Goal: Task Accomplishment & Management: Manage account settings

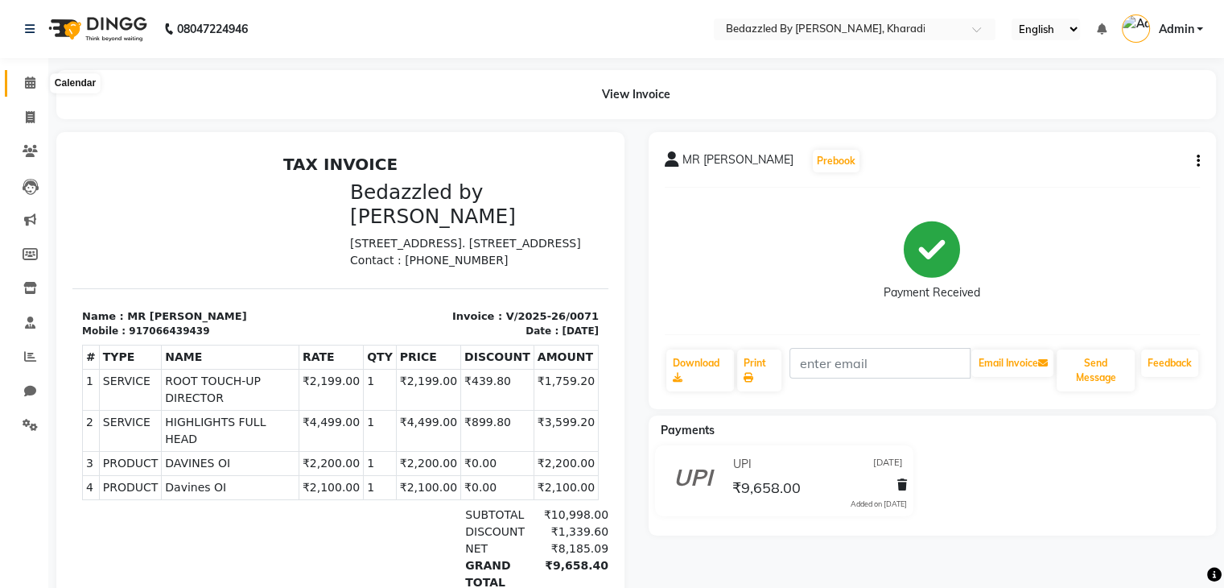
click at [27, 75] on span at bounding box center [30, 83] width 28 height 19
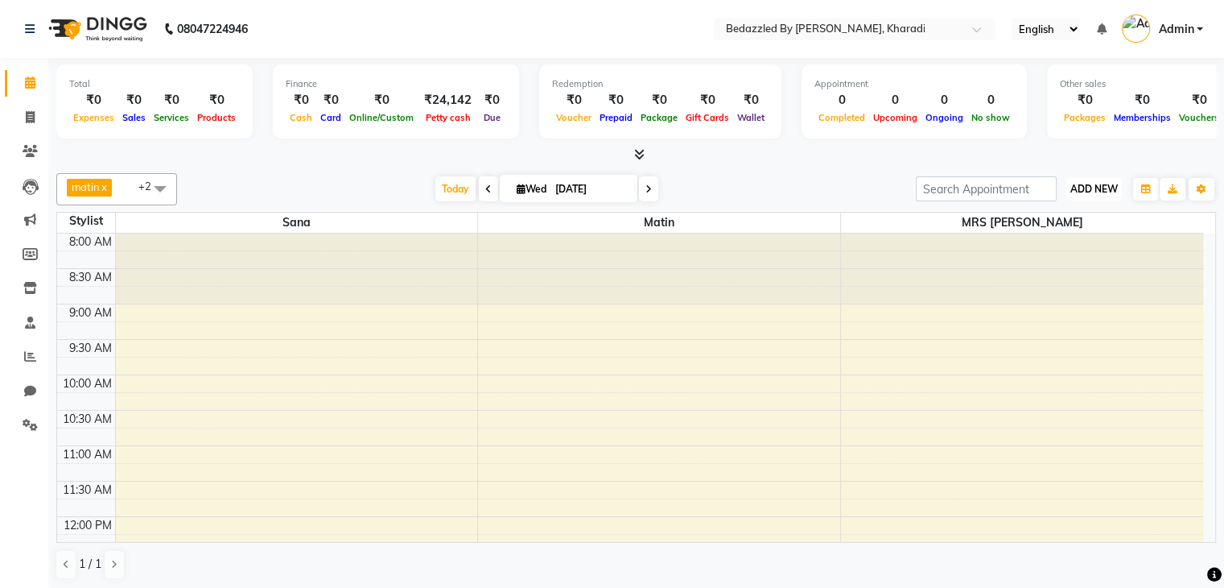
click at [1095, 189] on span "ADD NEW" at bounding box center [1093, 189] width 47 height 12
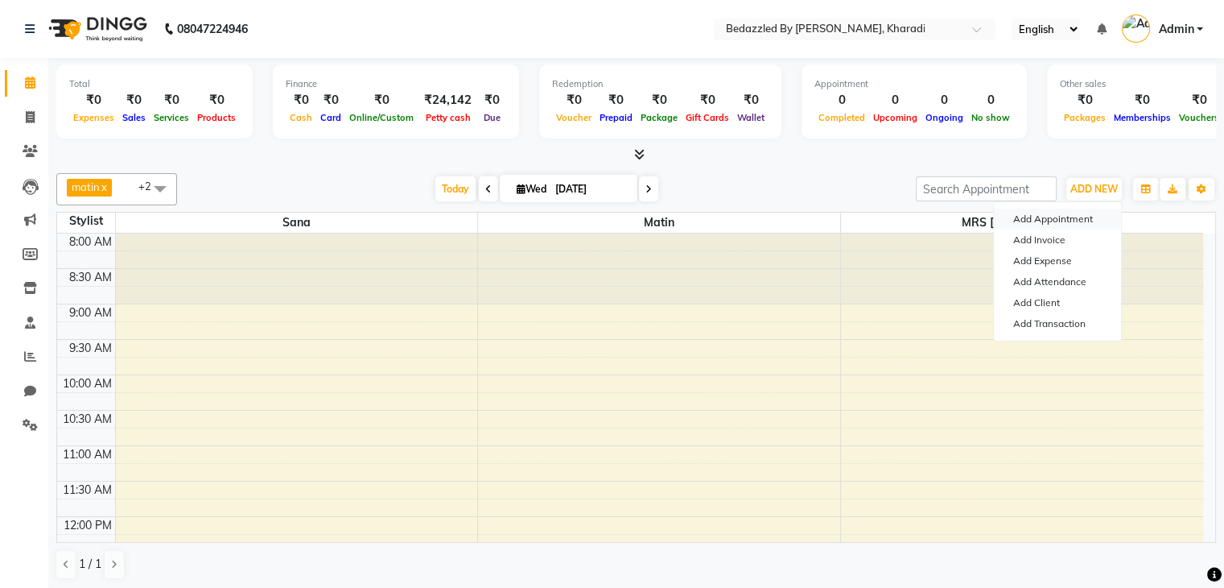
click at [1016, 221] on button "Add Appointment" at bounding box center [1057, 218] width 127 height 21
select select "tentative"
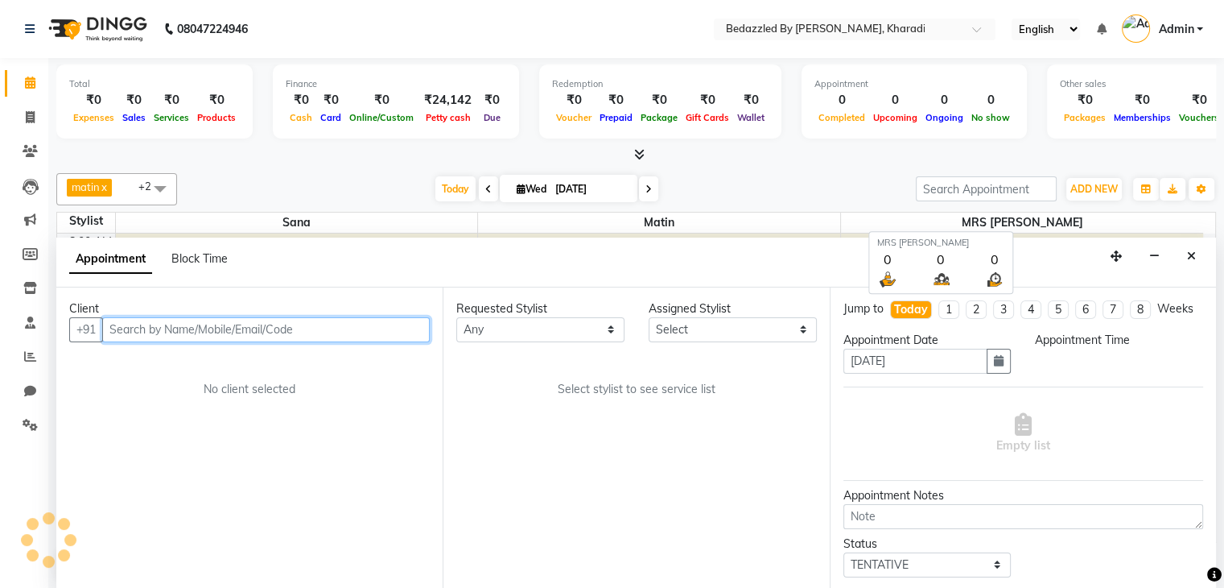
select select "540"
click at [422, 320] on input "text" at bounding box center [266, 328] width 328 height 25
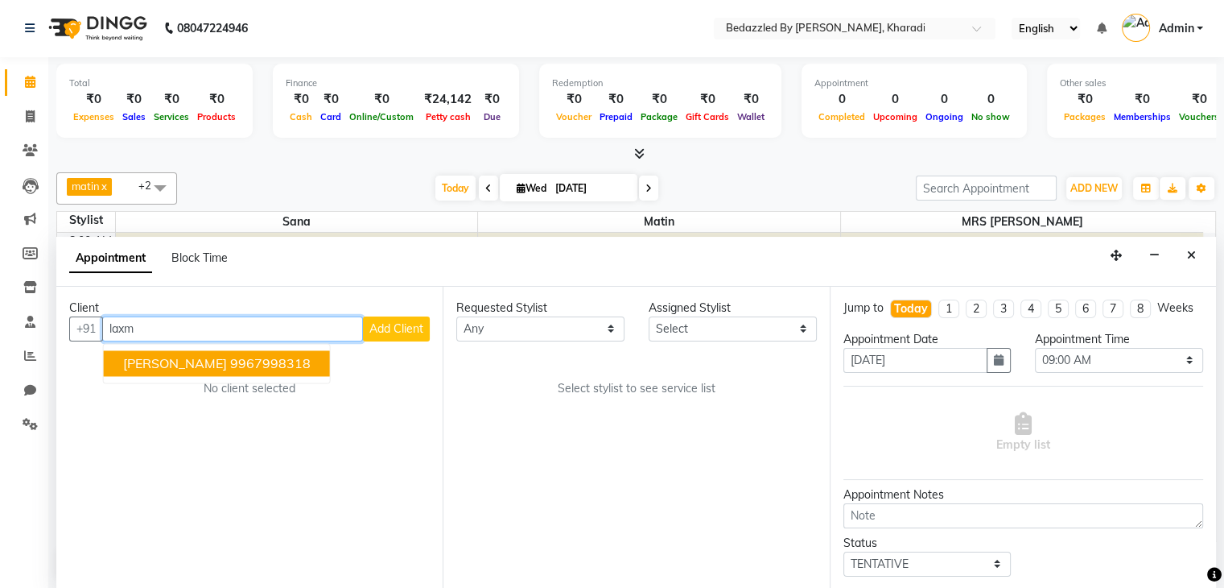
click at [230, 355] on ngb-highlight "9967998318" at bounding box center [270, 363] width 80 height 16
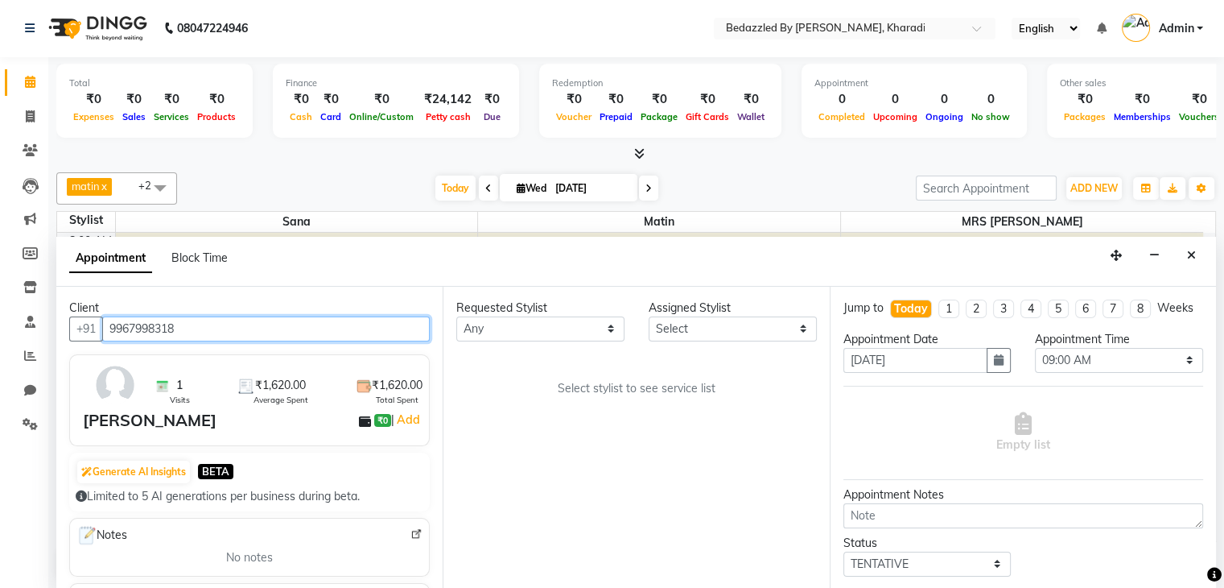
type input "9967998318"
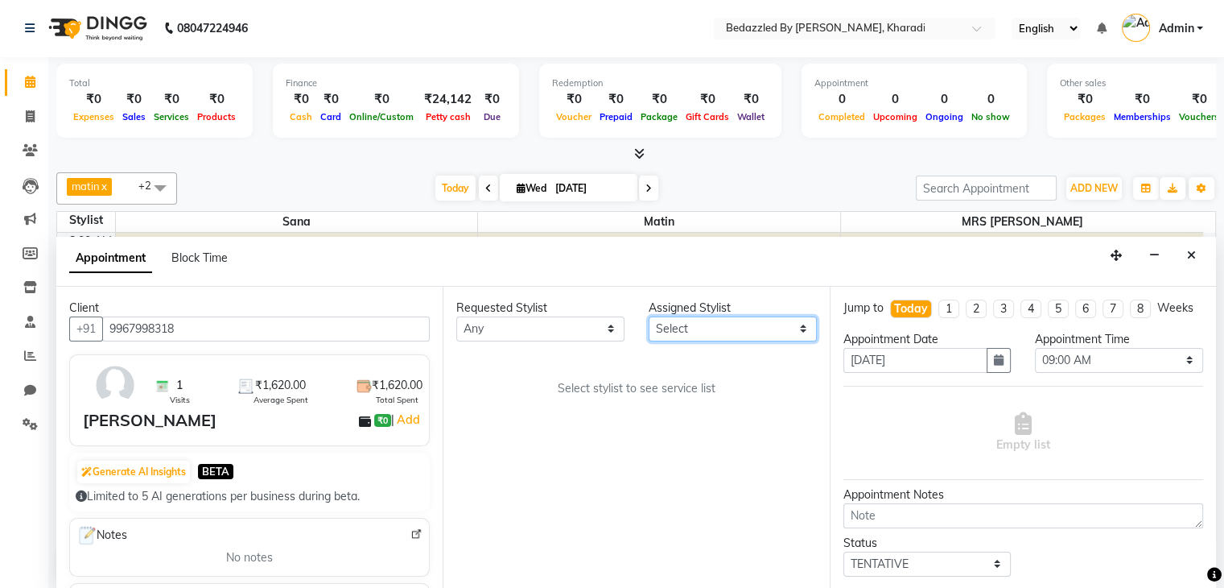
click at [672, 323] on select "Select matin MRS POONAM MRS SHWETA MS POOJA Sana" at bounding box center [733, 328] width 168 height 25
select select "75710"
click at [649, 316] on select "Select matin MRS POONAM MRS SHWETA MS POOJA Sana" at bounding box center [733, 328] width 168 height 25
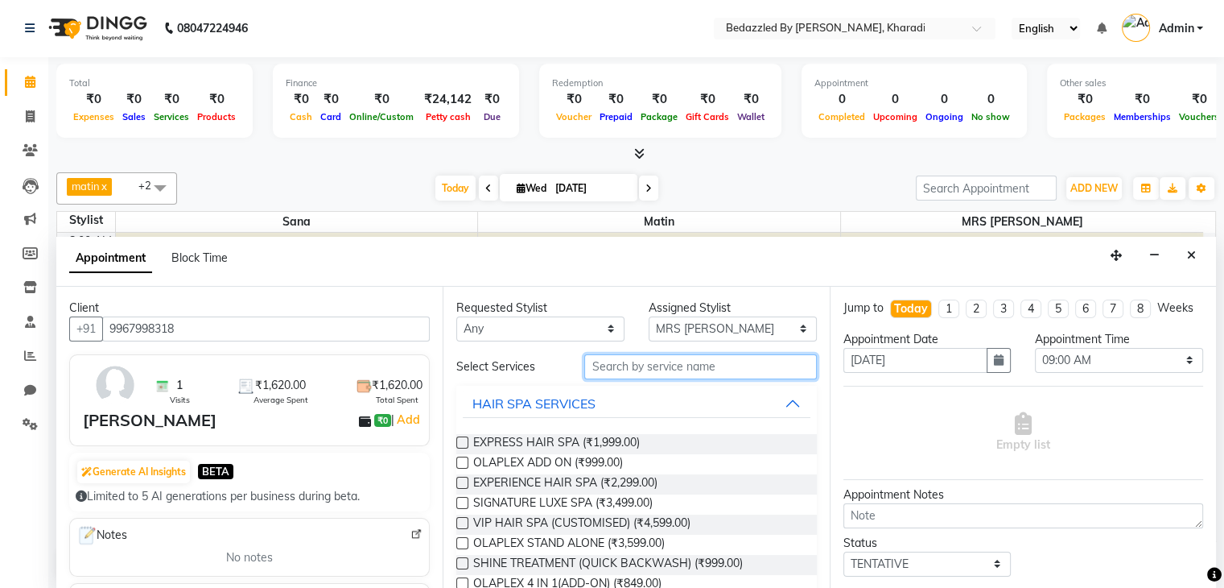
click at [667, 376] on input "text" at bounding box center [700, 366] width 232 height 25
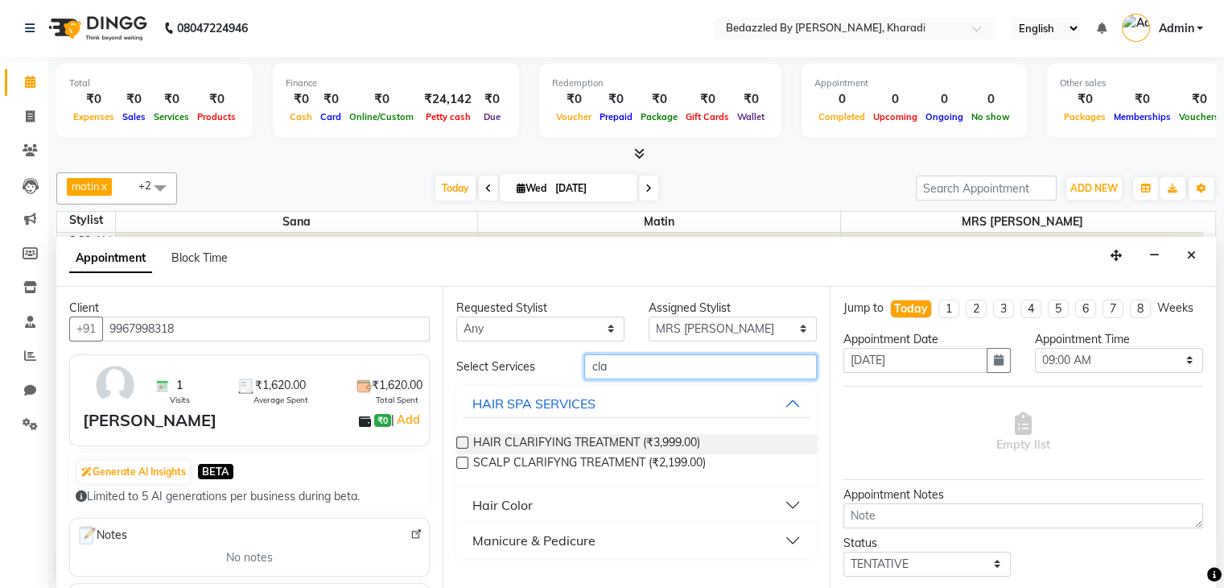
type input "cla"
click at [574, 541] on div "Manicure & Pedicure" at bounding box center [533, 539] width 123 height 19
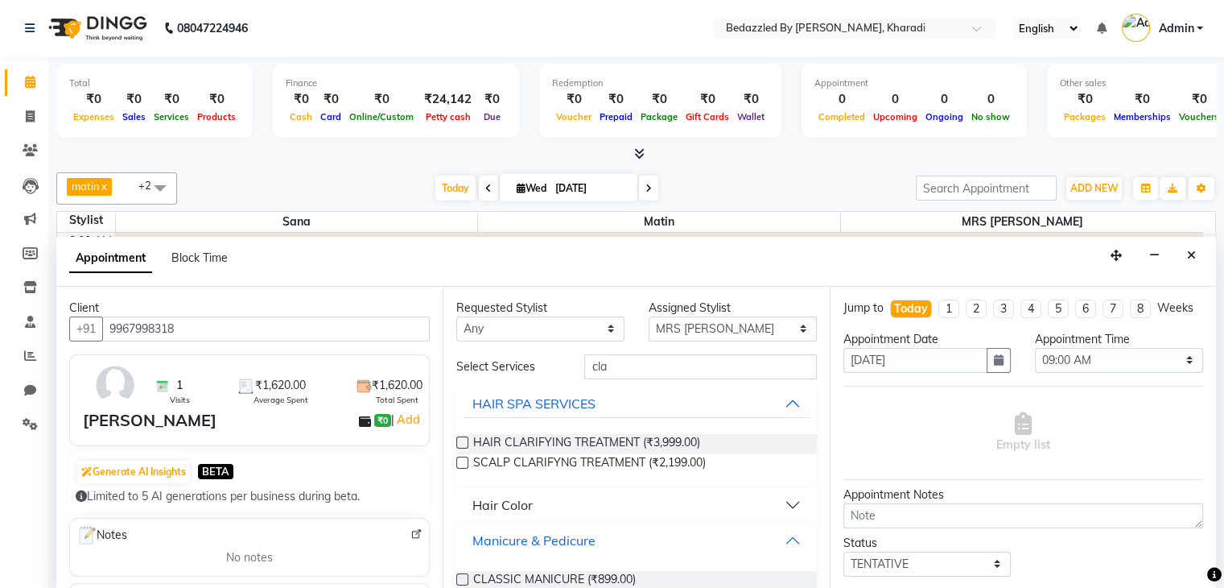
scroll to position [47, 0]
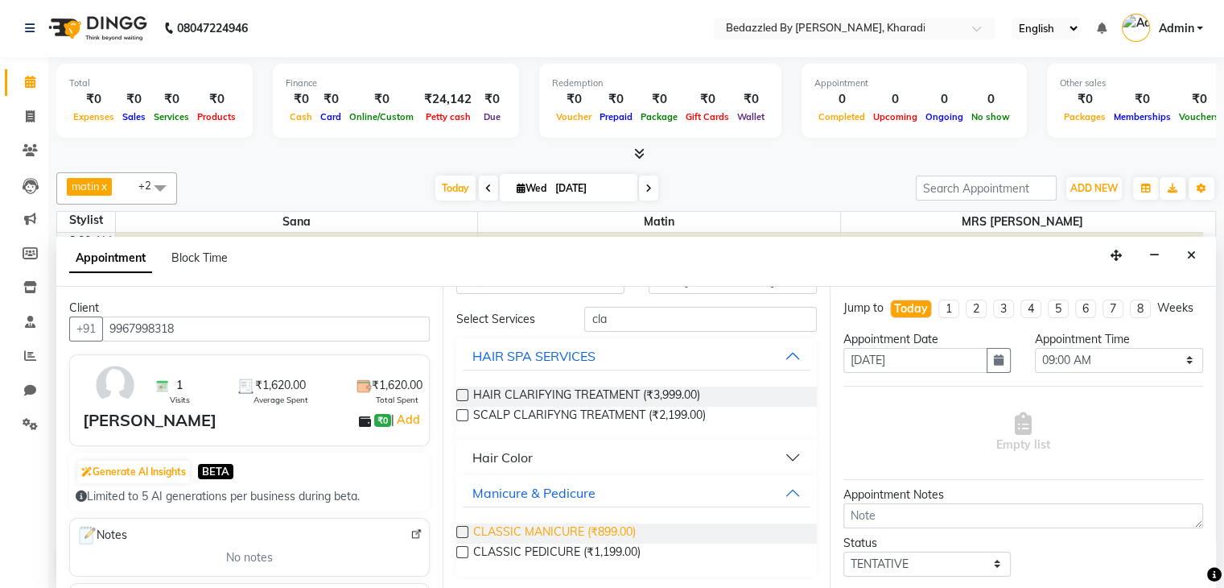
click at [618, 526] on span "CLASSIC MANICURE (₹899.00)" at bounding box center [554, 533] width 163 height 20
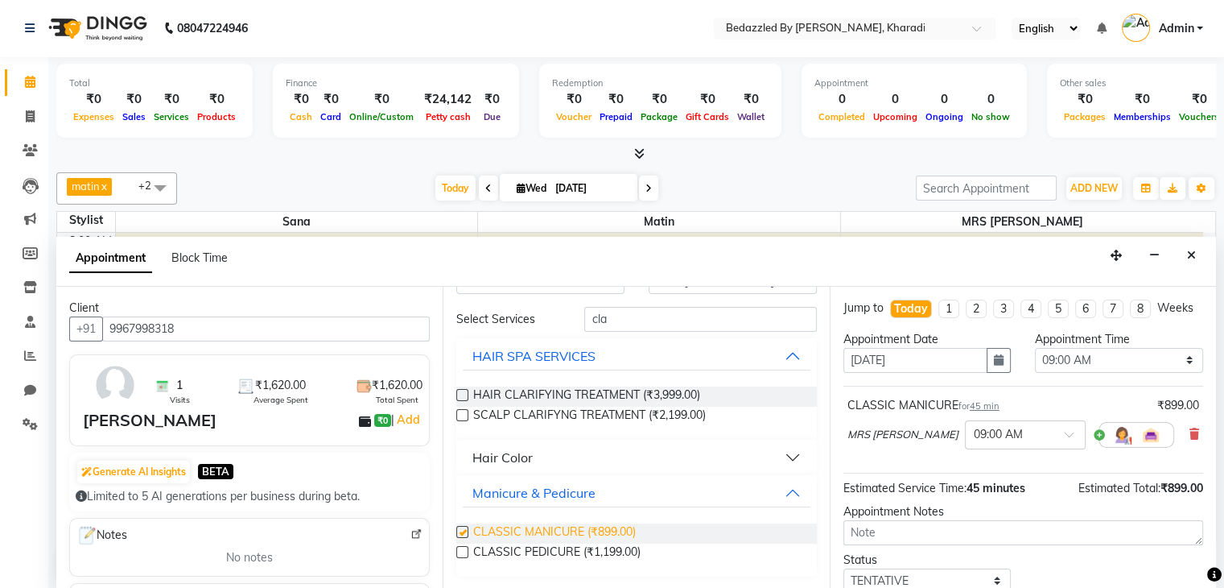
checkbox input "false"
click at [614, 551] on span "CLASSIC PEDICURE (₹1,199.00)" at bounding box center [556, 553] width 167 height 20
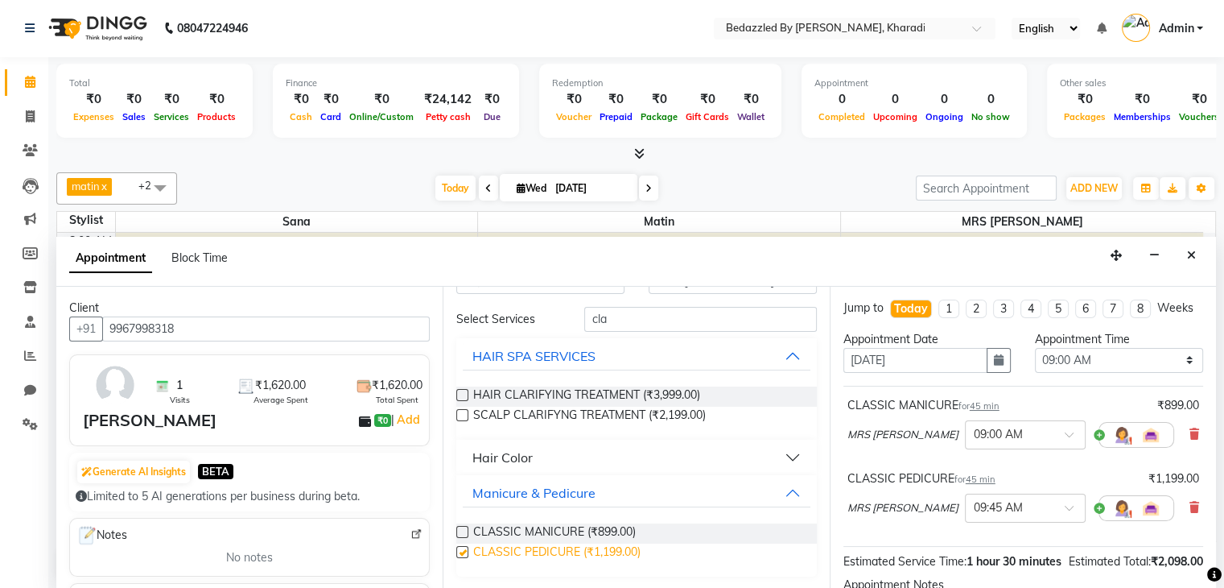
checkbox input "false"
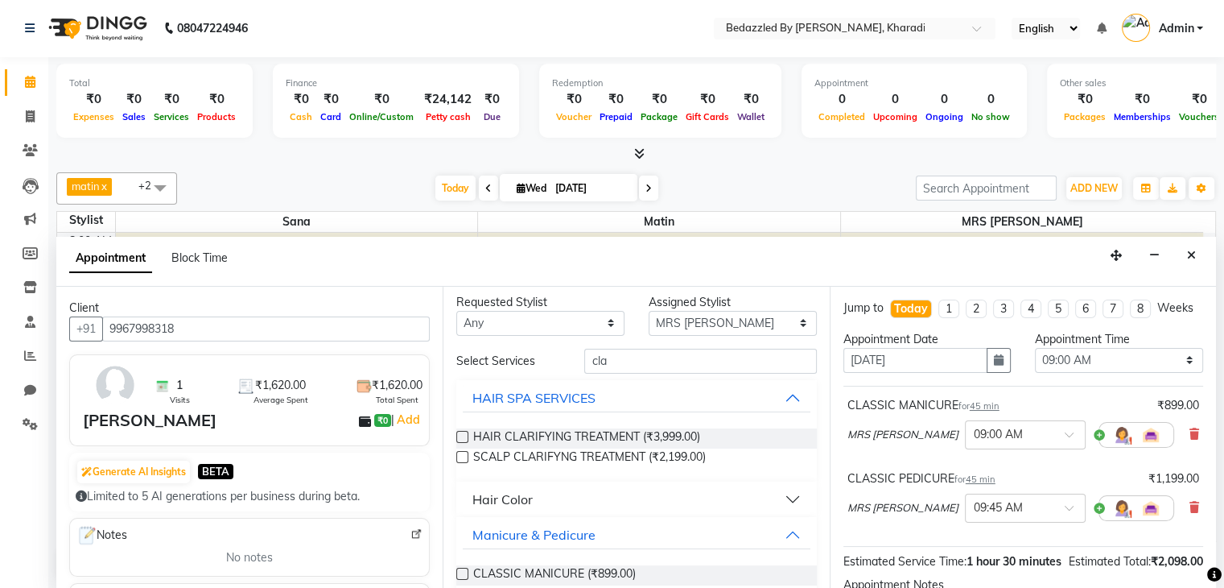
scroll to position [0, 0]
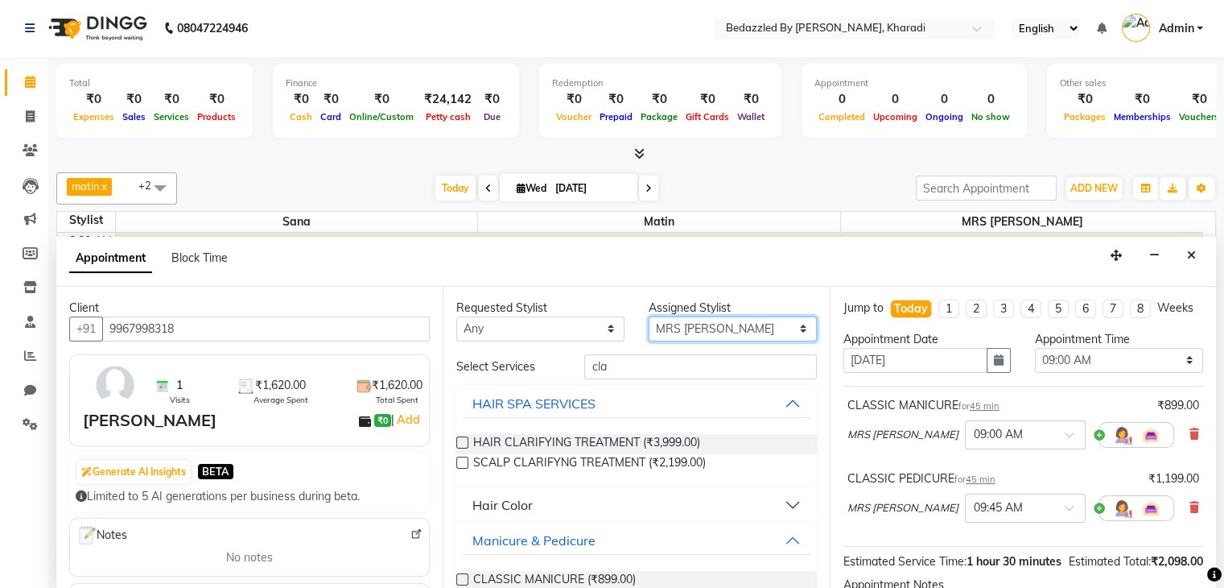
click at [731, 324] on select "Select matin MRS POONAM MRS SHWETA MS POOJA Sana" at bounding box center [733, 328] width 168 height 25
select select "68764"
click at [649, 316] on select "Select matin MRS POONAM MRS SHWETA MS POOJA Sana" at bounding box center [733, 328] width 168 height 25
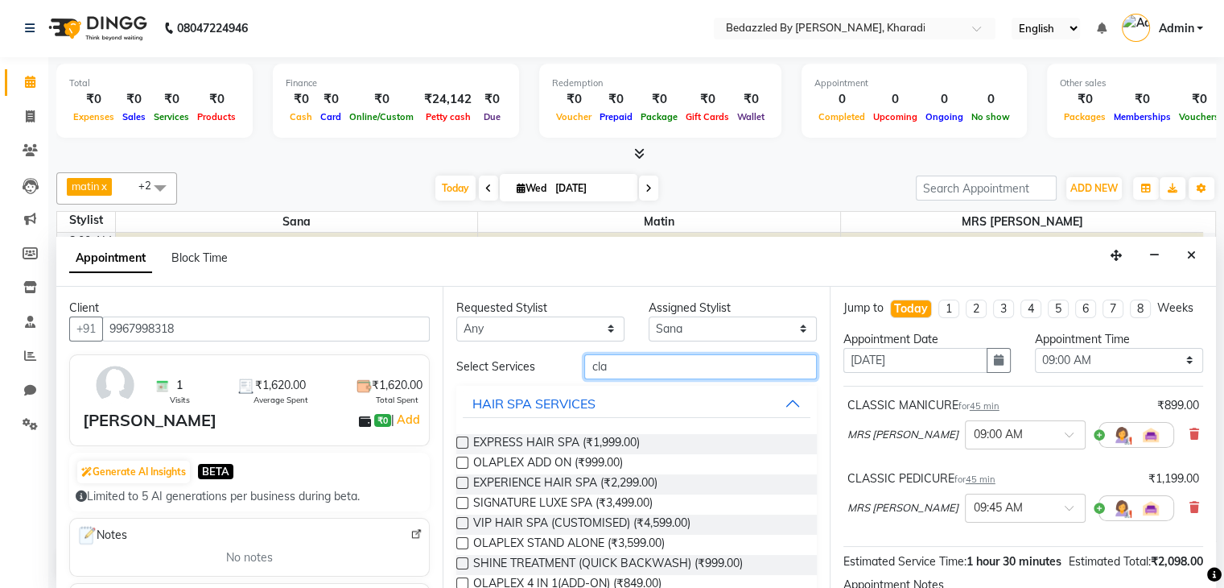
click at [683, 364] on input "cla" at bounding box center [700, 366] width 232 height 25
type input "c"
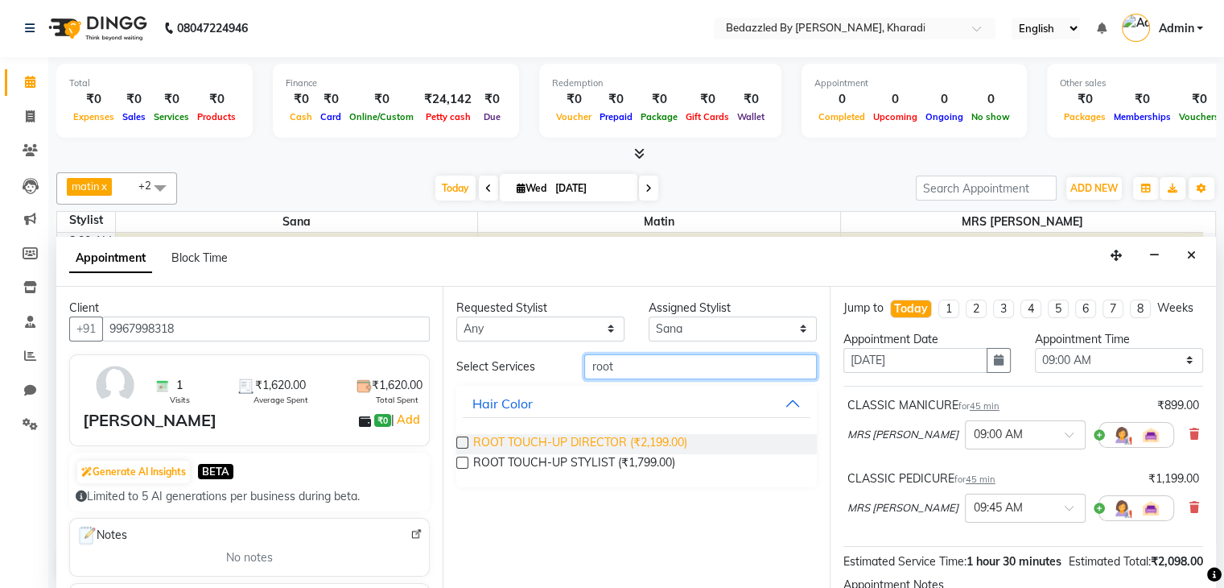
type input "root"
click at [627, 442] on span "ROOT TOUCH-UP DIRECTOR (₹2,199.00)" at bounding box center [580, 444] width 214 height 20
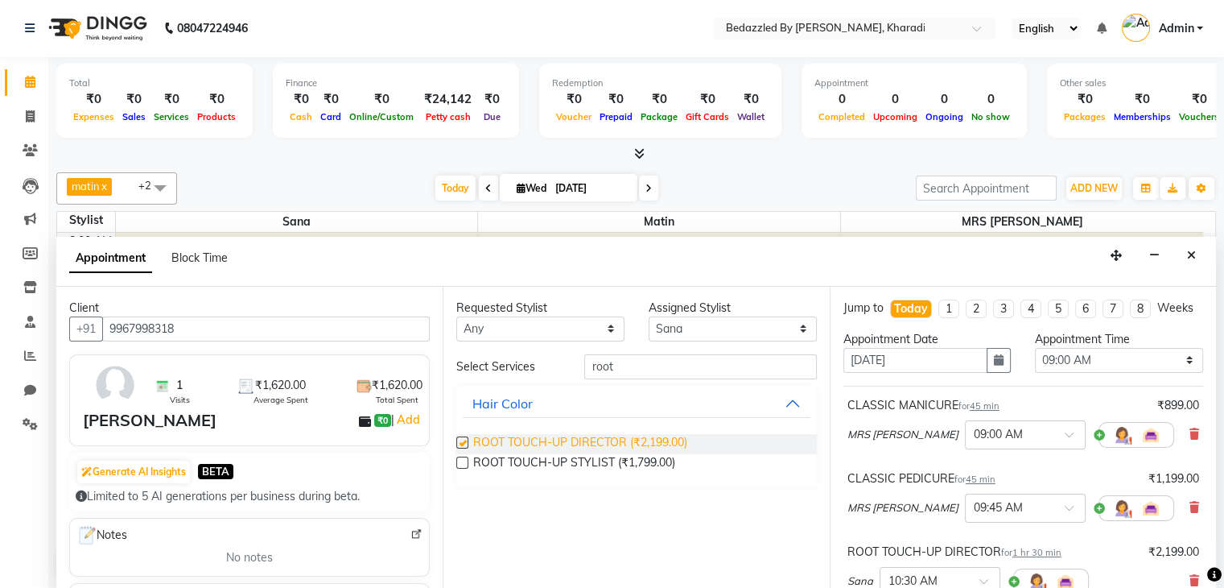
checkbox input "false"
click at [658, 374] on input "root" at bounding box center [700, 366] width 232 height 25
type input "r"
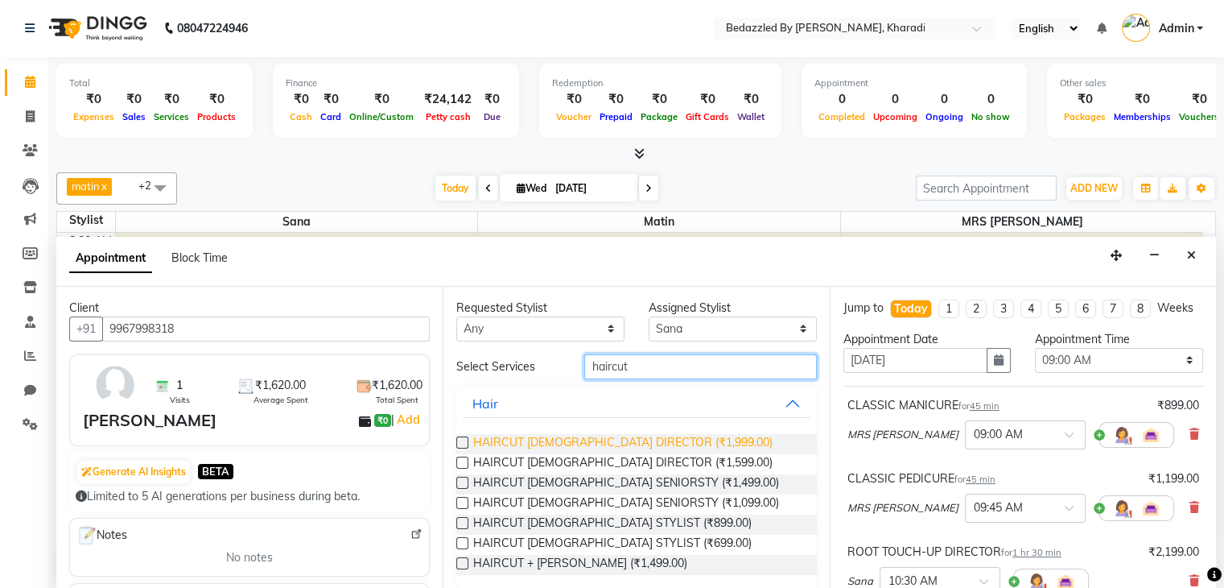
type input "haircut"
click at [618, 439] on span "HAIRCUT FEMALE DIRECTOR (₹1,999.00)" at bounding box center [622, 444] width 299 height 20
checkbox input "false"
click at [716, 365] on input "haircut" at bounding box center [700, 366] width 232 height 25
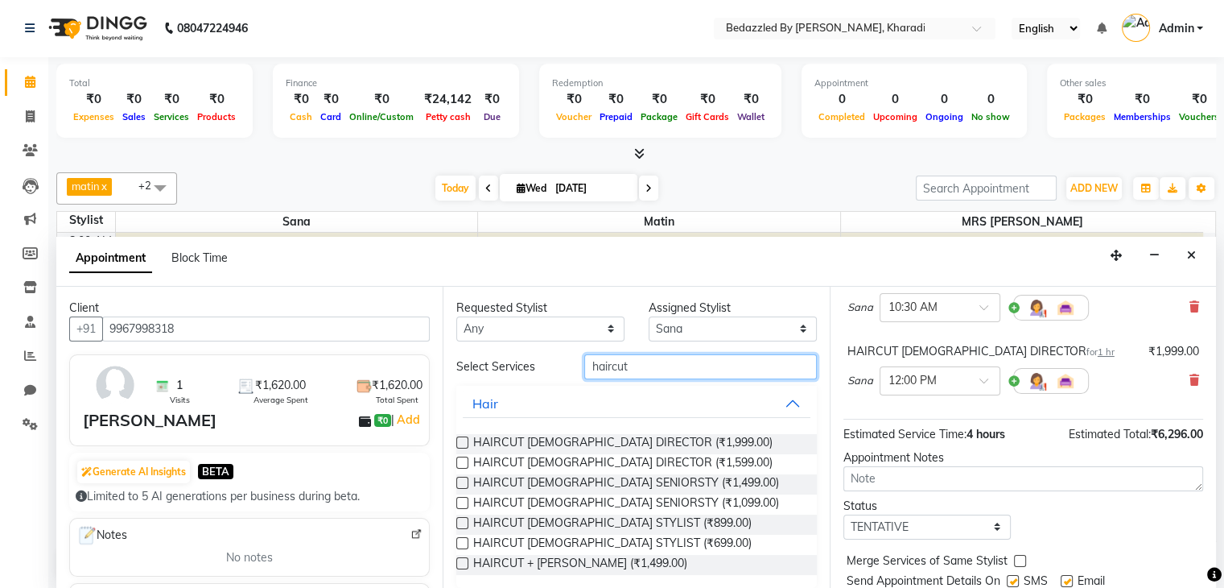
scroll to position [340, 0]
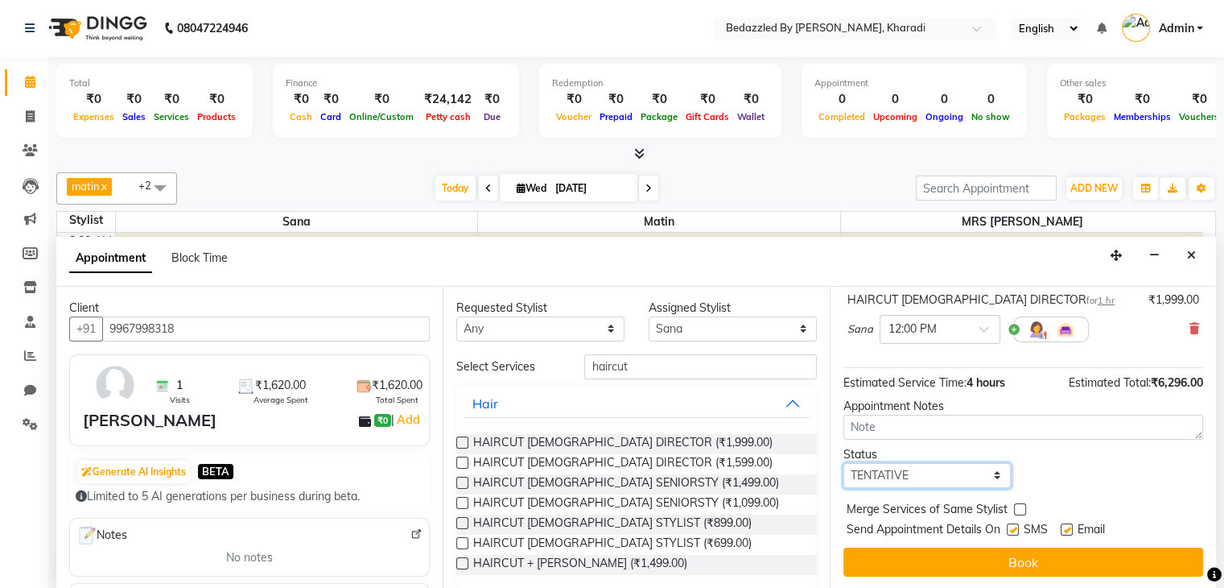
click at [940, 473] on select "Select TENTATIVE CONFIRM CHECK-IN UPCOMING" at bounding box center [927, 475] width 168 height 25
select select "check-in"
click at [843, 463] on select "Select TENTATIVE CONFIRM CHECK-IN UPCOMING" at bounding box center [927, 475] width 168 height 25
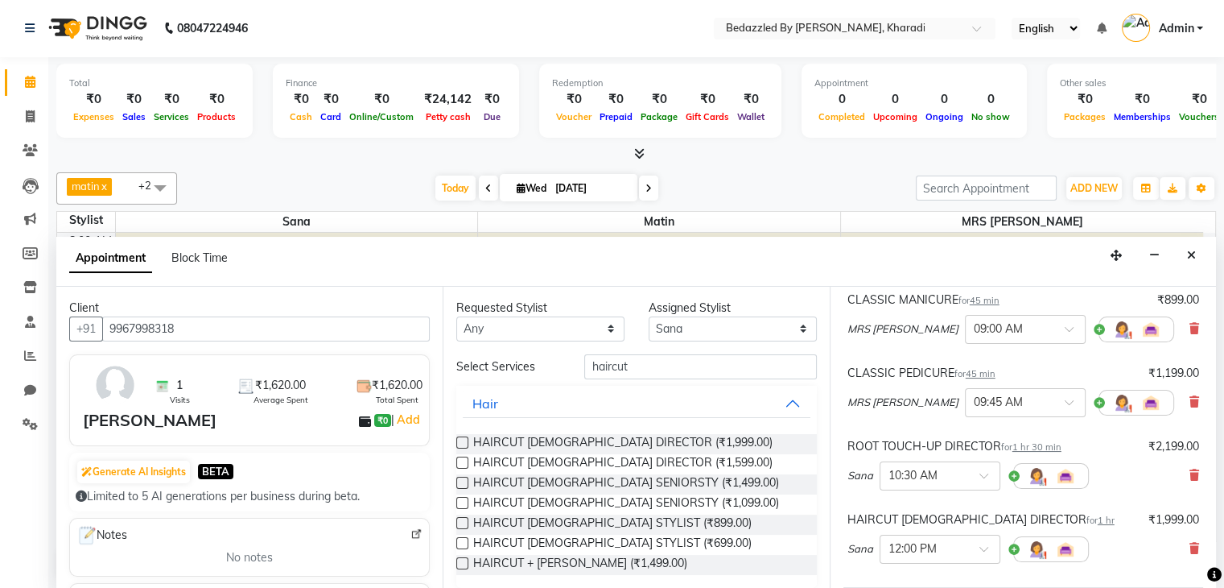
scroll to position [81, 0]
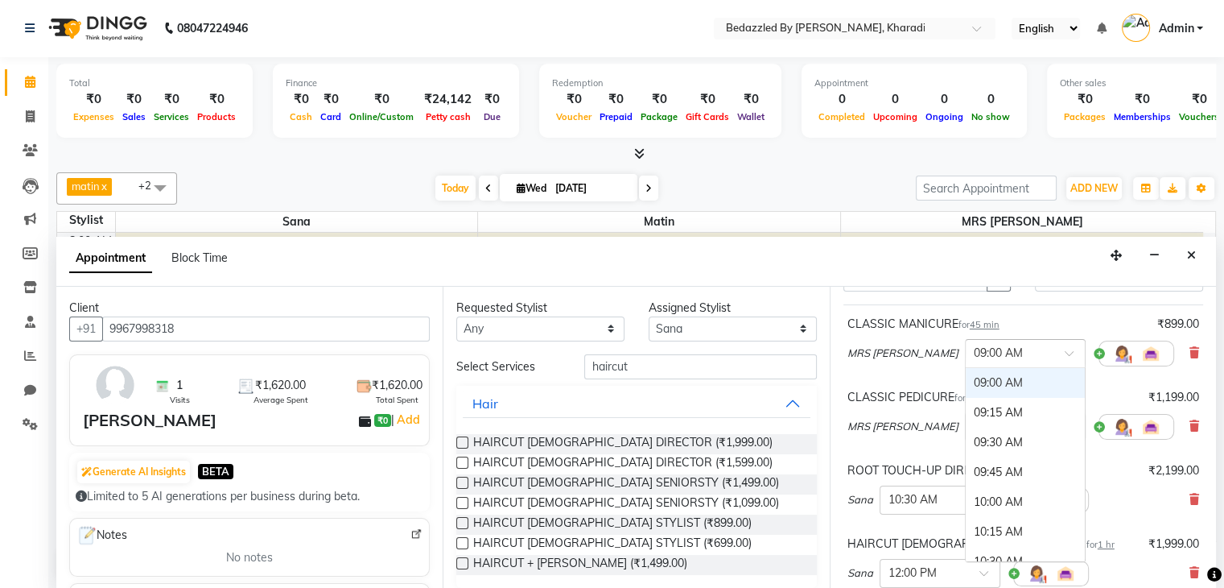
click at [1065, 366] on span at bounding box center [1075, 357] width 20 height 17
click at [996, 423] on div "06:00 PM" at bounding box center [1025, 409] width 119 height 30
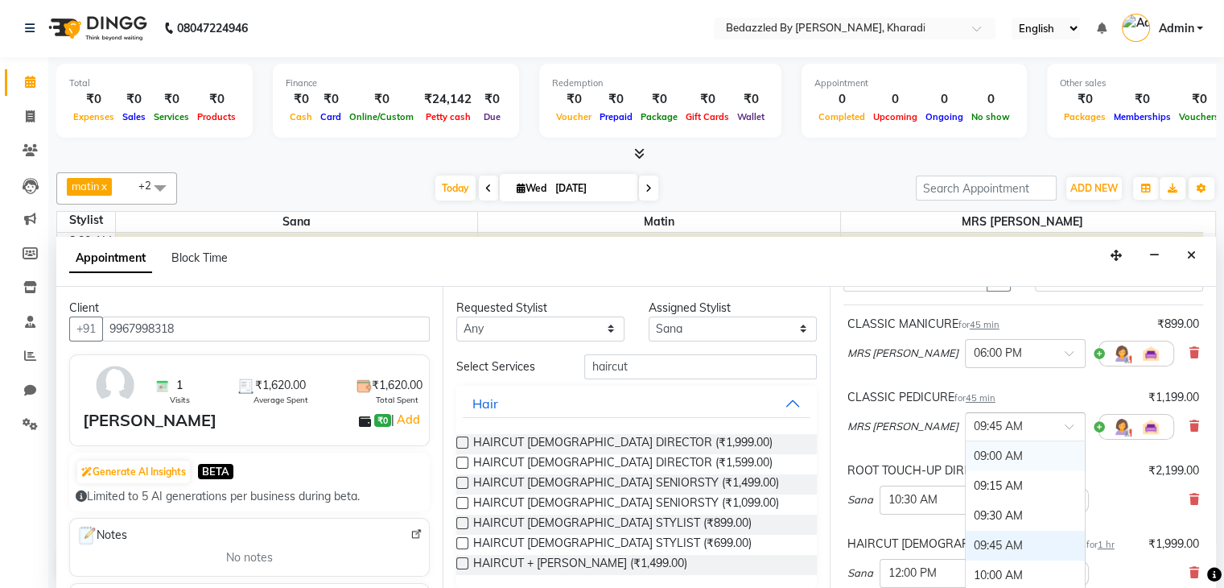
drag, startPoint x: 1027, startPoint y: 439, endPoint x: 1037, endPoint y: 476, distance: 37.7
click at [1037, 441] on ng-select "× 09:45 AM 09:00 AM 09:15 AM 09:30 AM 09:45 AM 10:00 AM 10:15 AM 10:30 AM 10:45…" at bounding box center [1025, 426] width 121 height 29
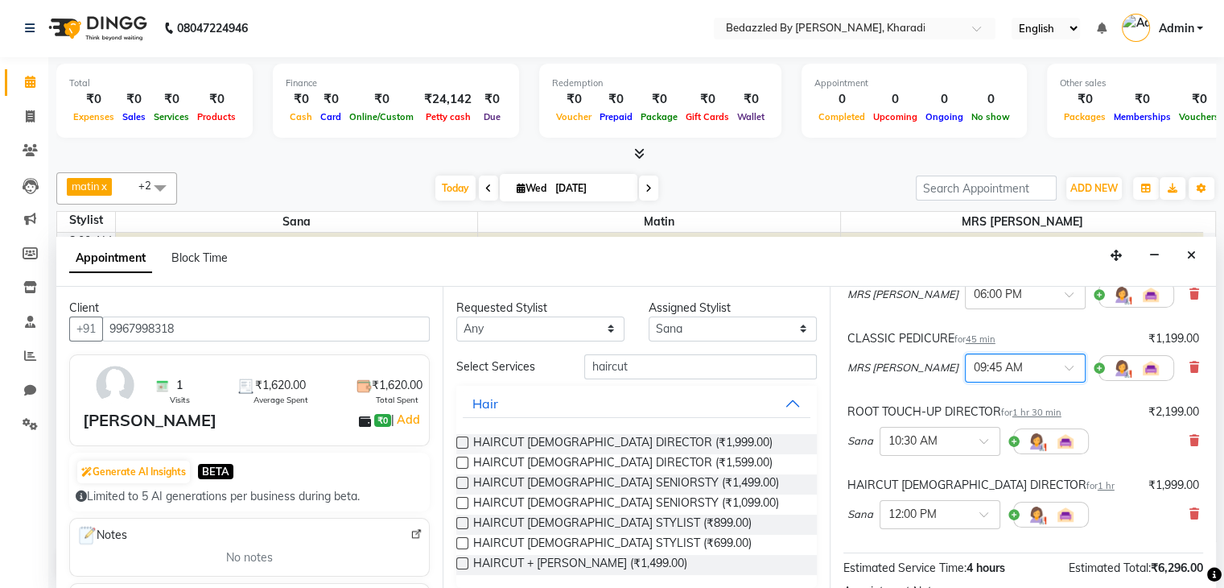
scroll to position [216, 0]
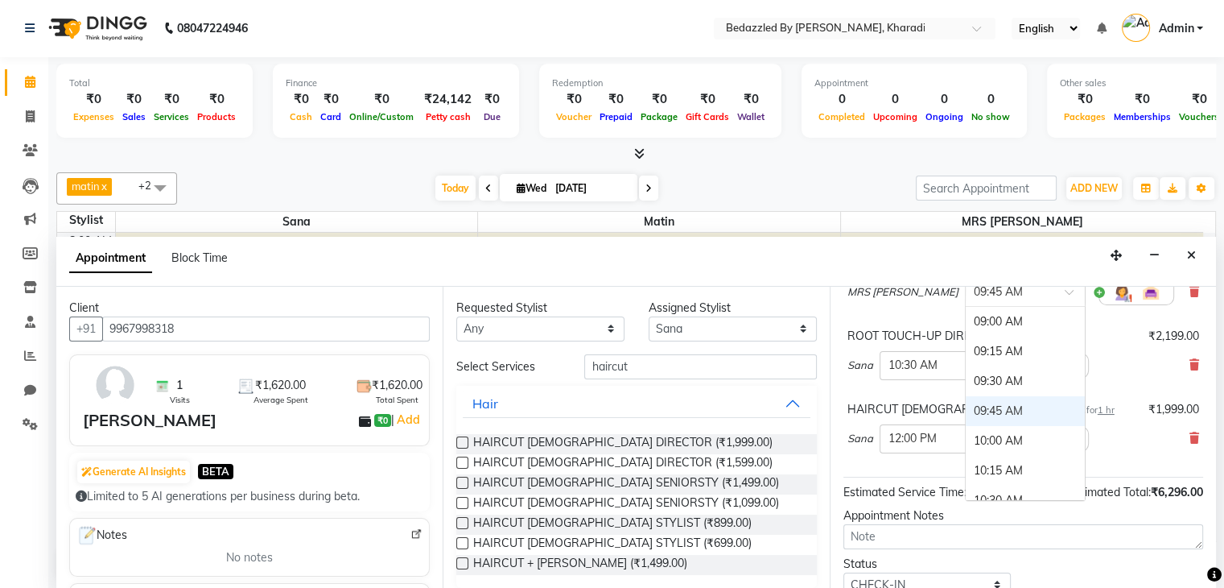
click at [1065, 305] on span at bounding box center [1075, 296] width 20 height 17
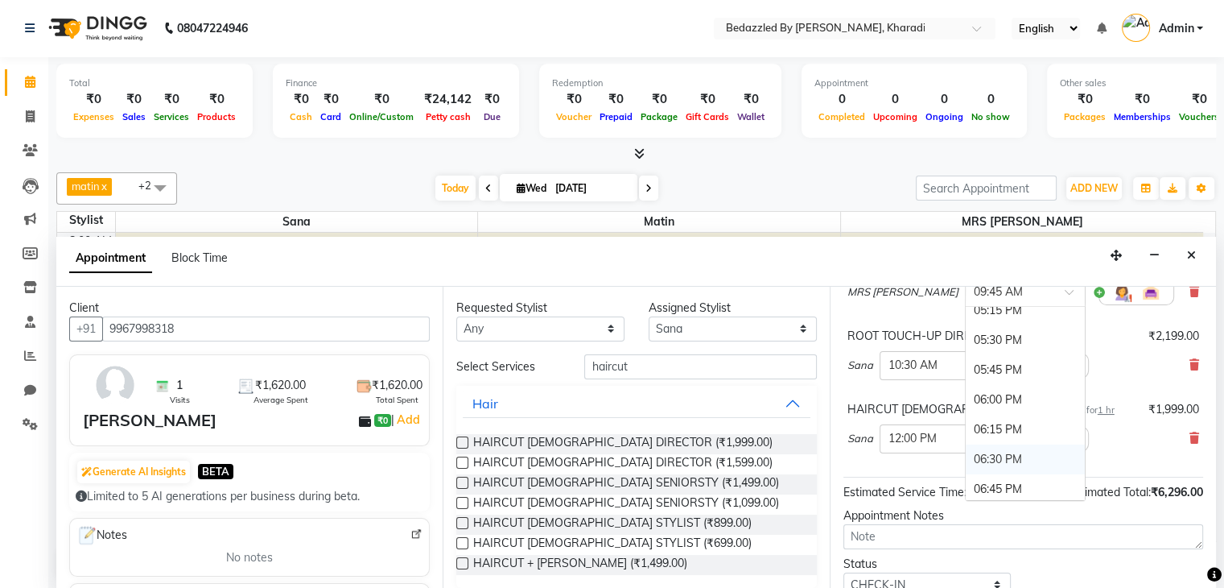
click at [984, 462] on div "06:30 PM" at bounding box center [1025, 459] width 119 height 30
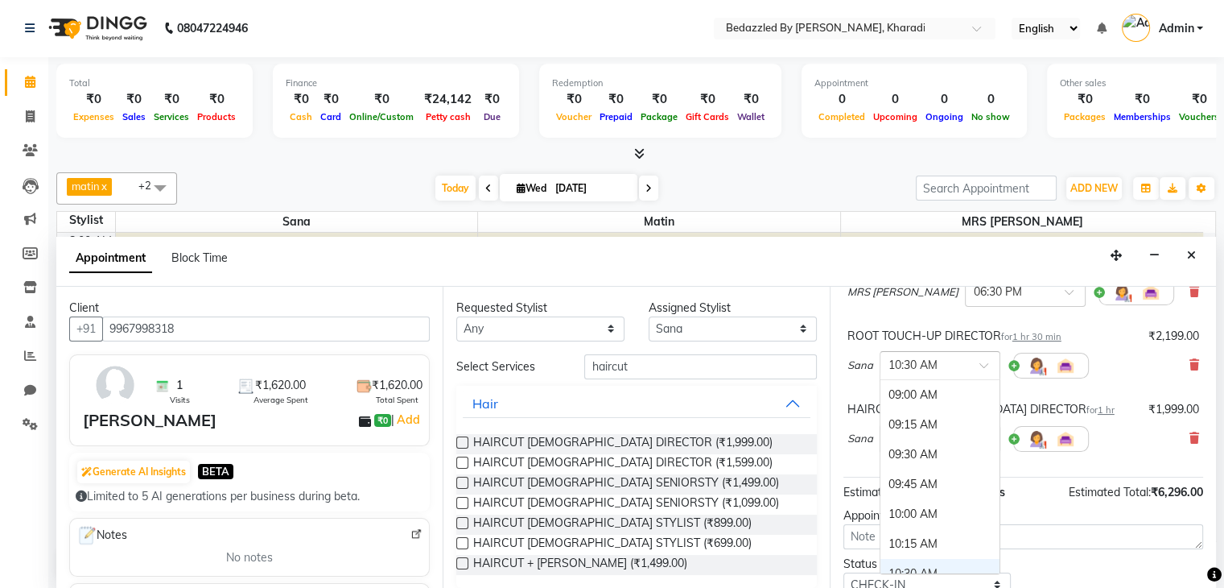
scroll to position [179, 0]
click at [992, 376] on span at bounding box center [990, 369] width 20 height 17
click at [940, 410] on div "06:00 PM" at bounding box center [940, 395] width 119 height 30
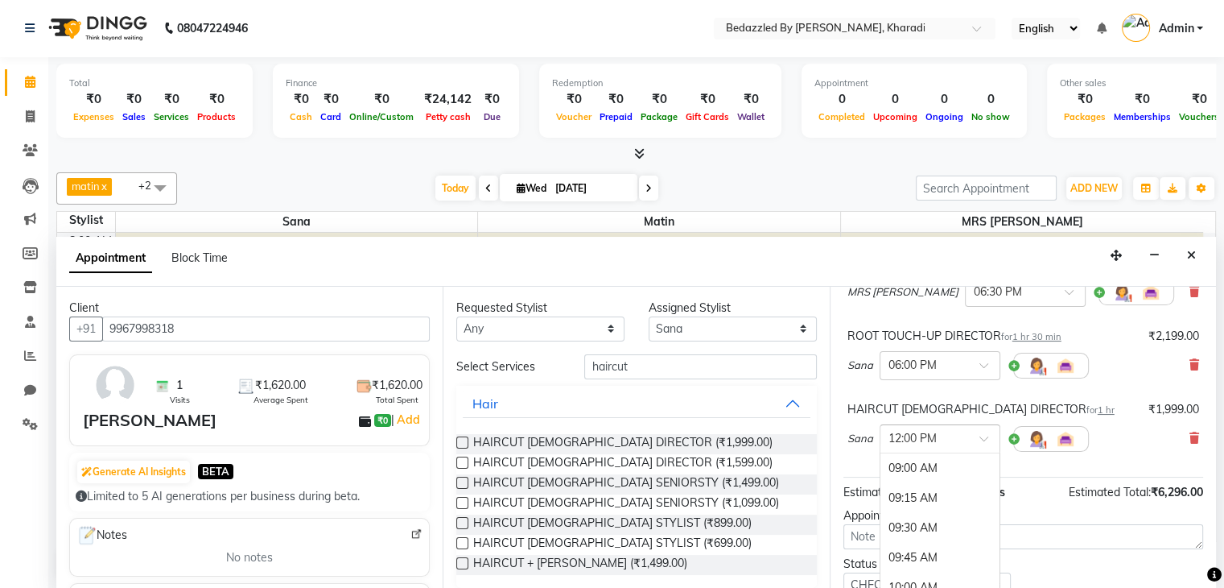
click at [979, 445] on div at bounding box center [940, 437] width 119 height 17
click at [956, 526] on div "07:00 PM" at bounding box center [940, 512] width 119 height 30
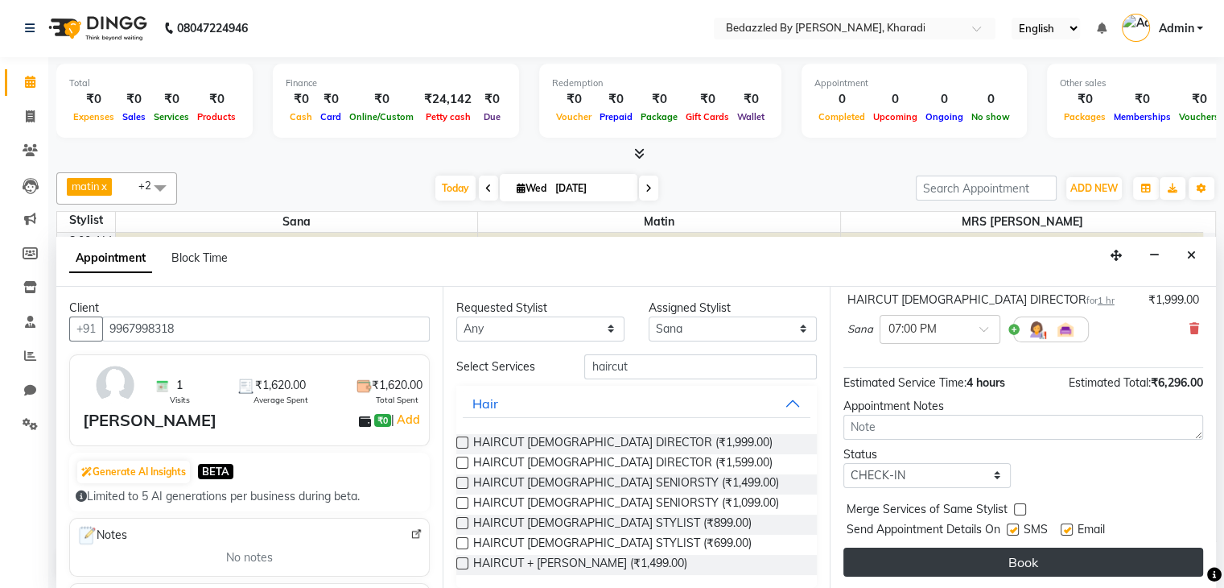
click at [1018, 552] on button "Book" at bounding box center [1023, 561] width 360 height 29
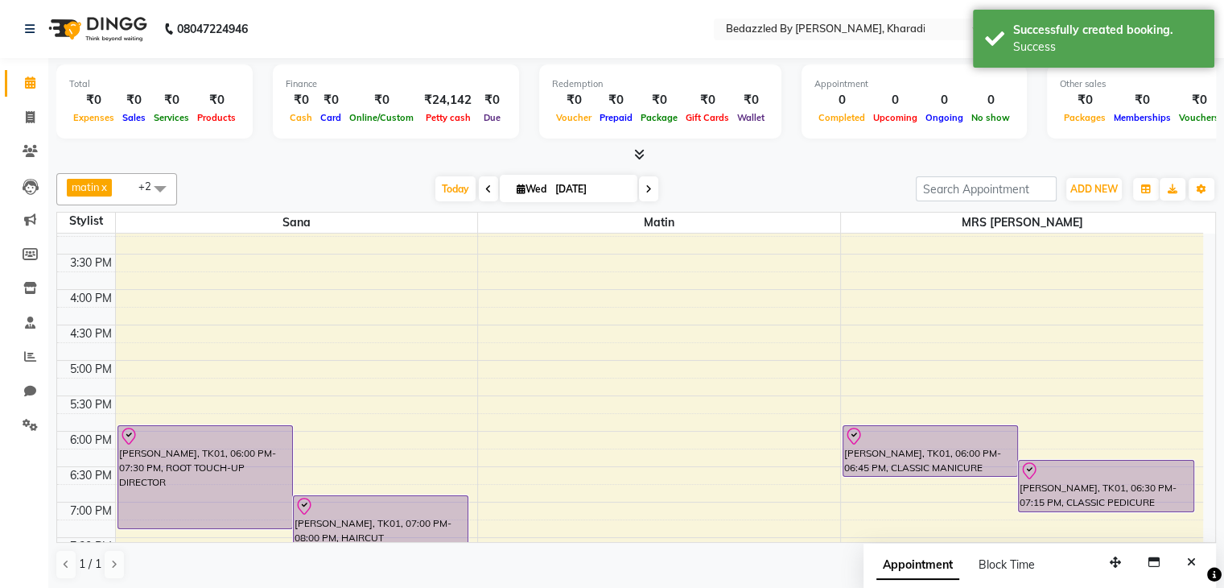
scroll to position [497, 0]
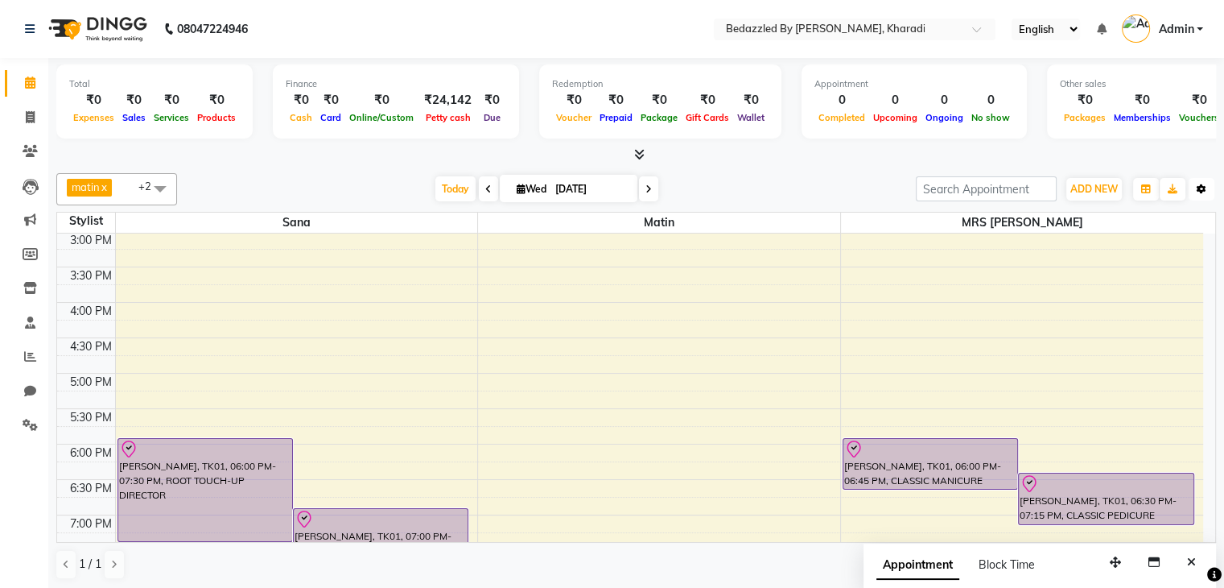
click at [1202, 181] on button "Toggle Dropdown" at bounding box center [1202, 189] width 26 height 23
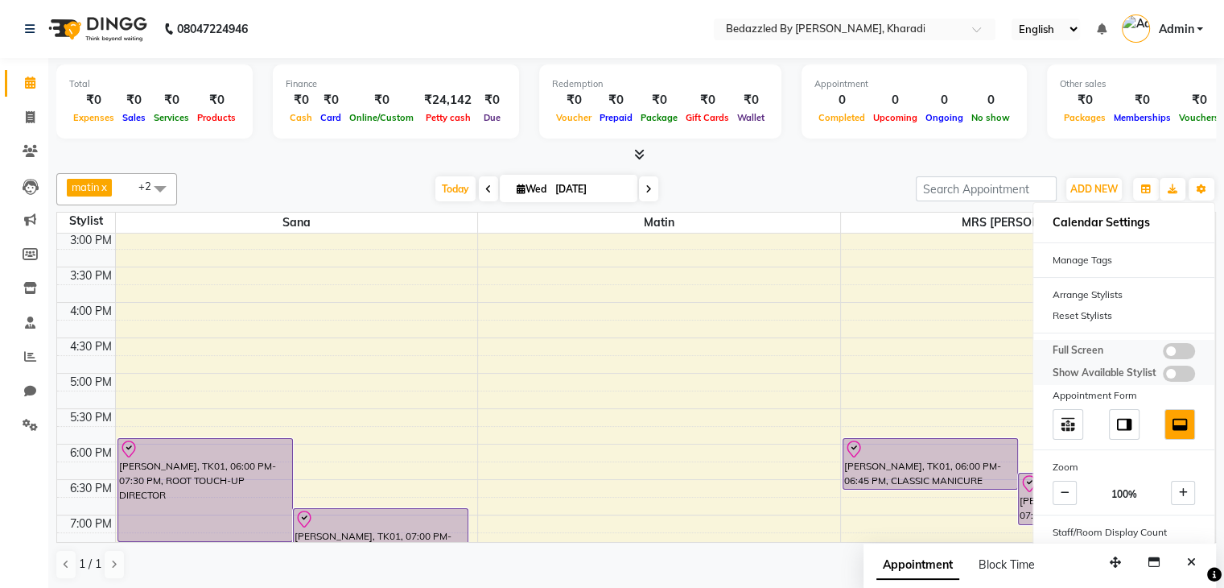
click at [1182, 349] on span at bounding box center [1179, 351] width 32 height 16
click at [1163, 353] on input "checkbox" at bounding box center [1163, 353] width 0 height 0
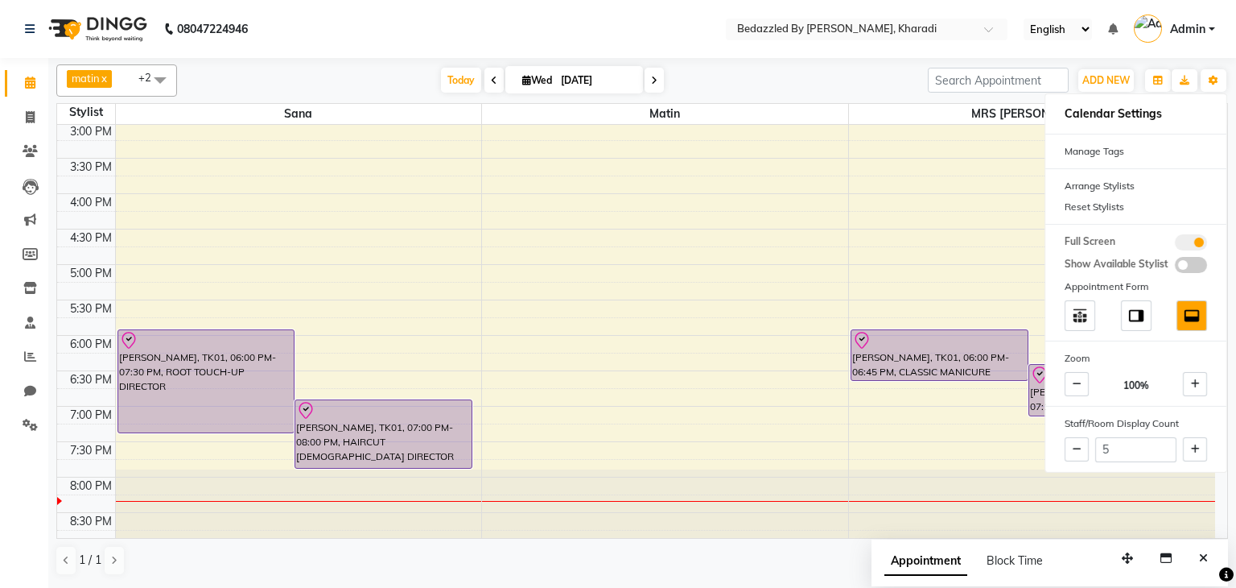
click at [772, 74] on div "Today Wed 03-09-2025" at bounding box center [552, 80] width 735 height 24
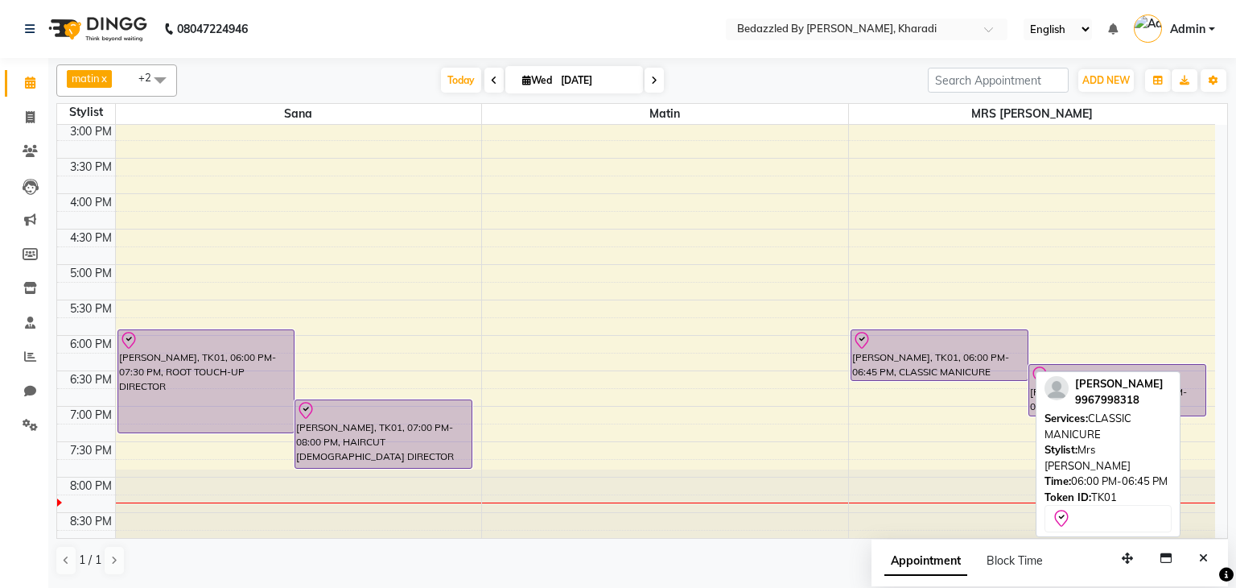
click at [889, 356] on div "MS LAXMI, TK01, 06:00 PM-06:45 PM, CLASSIC MANICURE" at bounding box center [940, 355] width 176 height 50
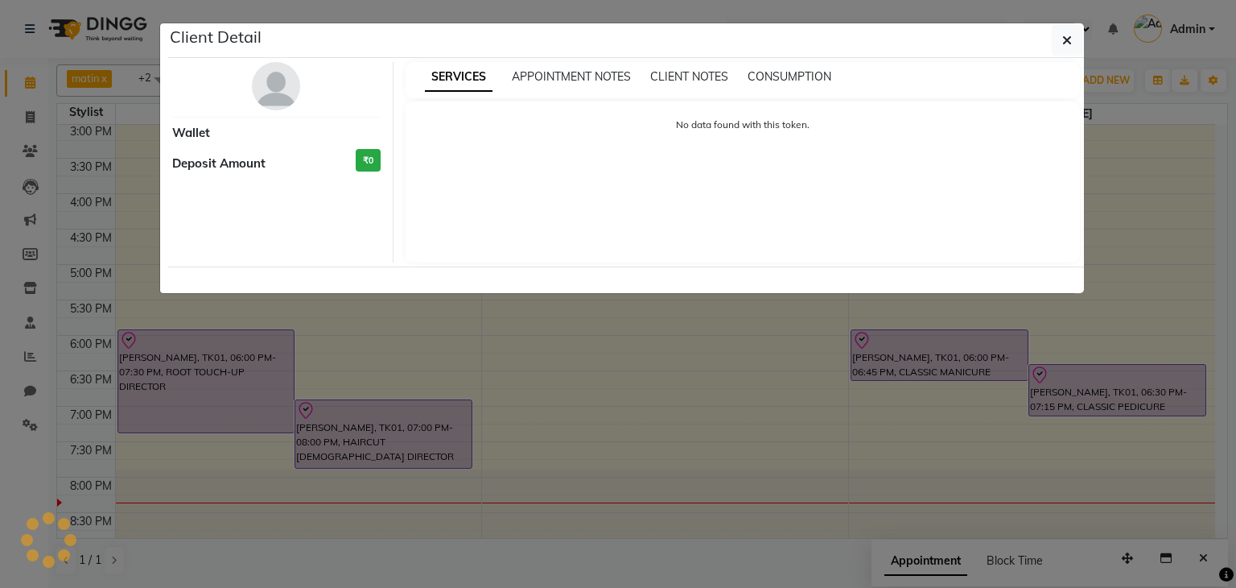
select select "8"
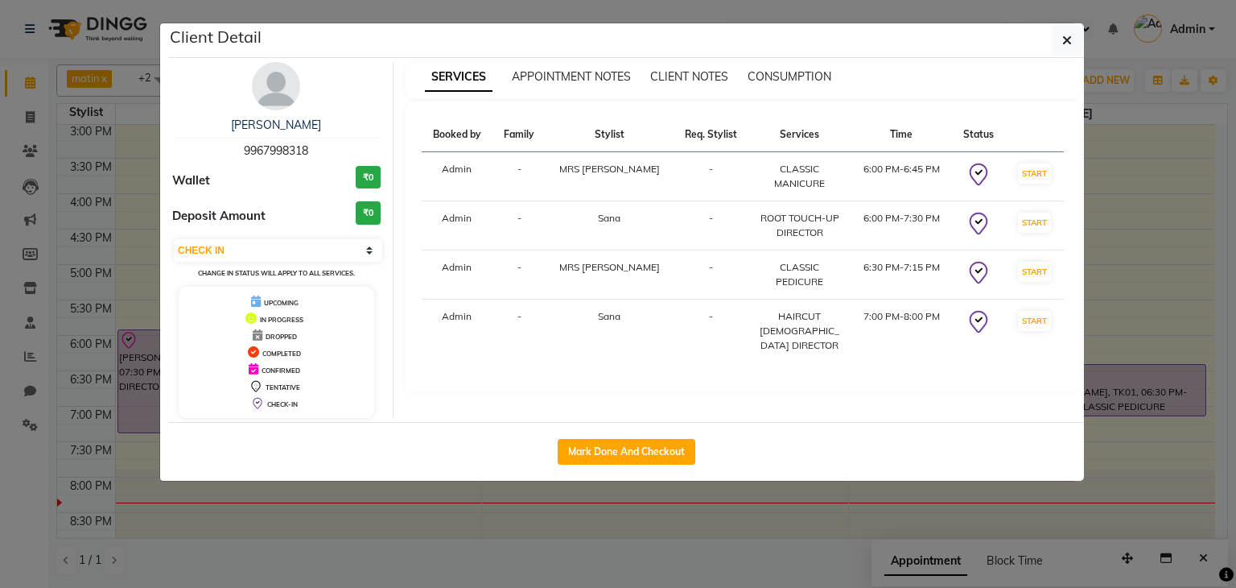
click at [0, 494] on ngb-modal-window "Client Detail MS LAXMI 9967998318 Wallet ₹0 Deposit Amount ₹0 Select IN SERVICE…" at bounding box center [618, 294] width 1236 height 588
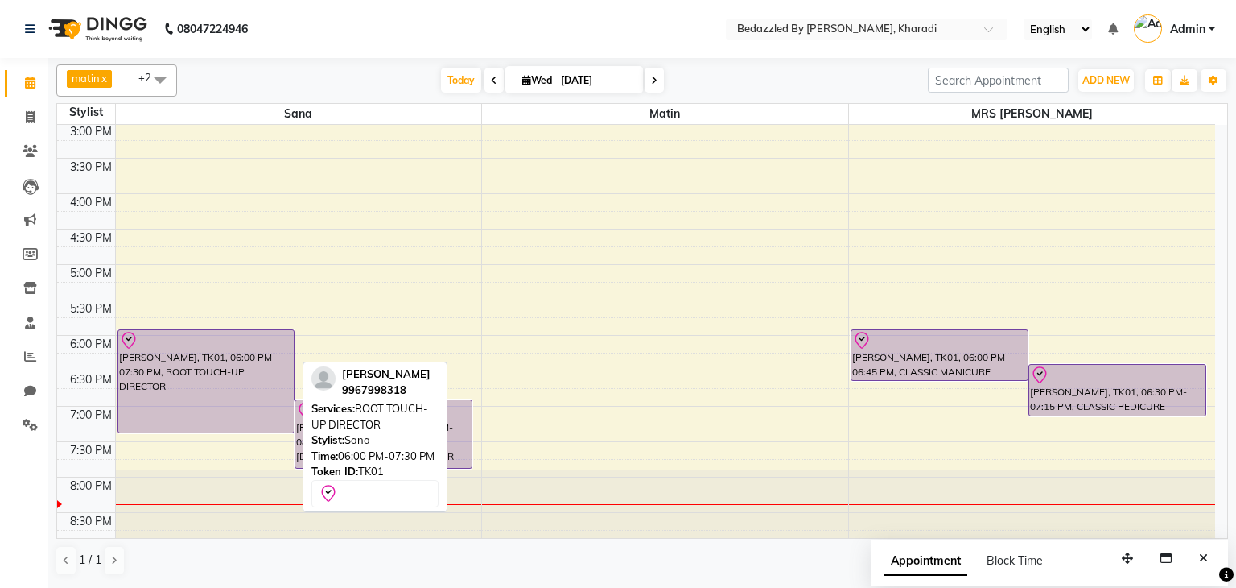
click at [153, 355] on div "MS LAXMI, TK01, 06:00 PM-07:30 PM, ROOT TOUCH-UP DIRECTOR" at bounding box center [206, 381] width 176 height 102
select select "8"
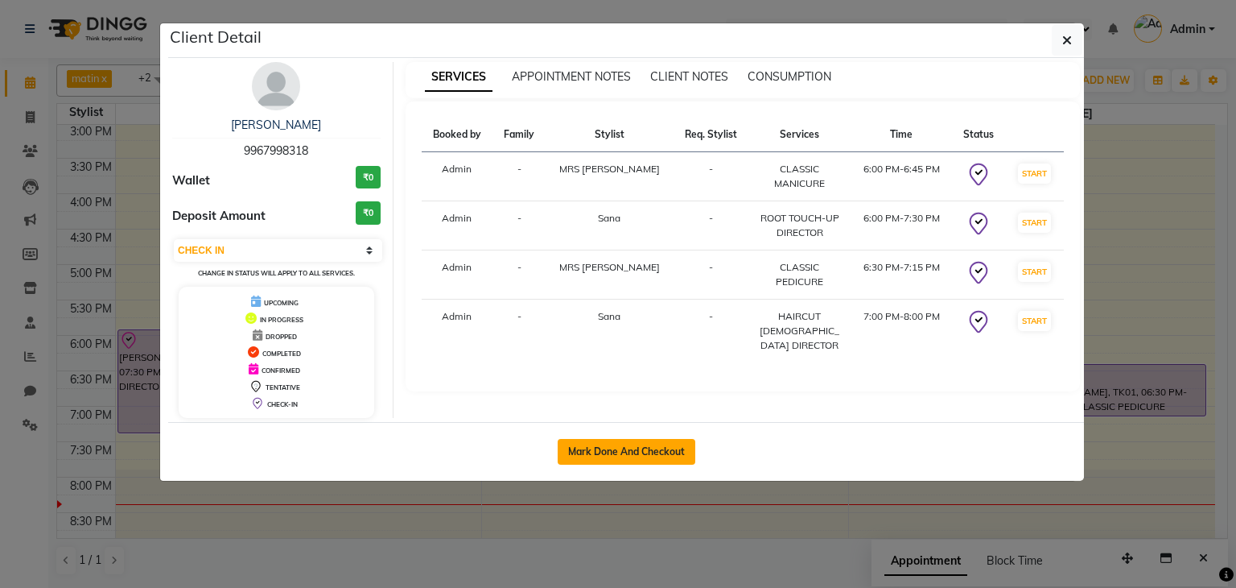
click at [659, 446] on button "Mark Done And Checkout" at bounding box center [627, 452] width 138 height 26
select select "service"
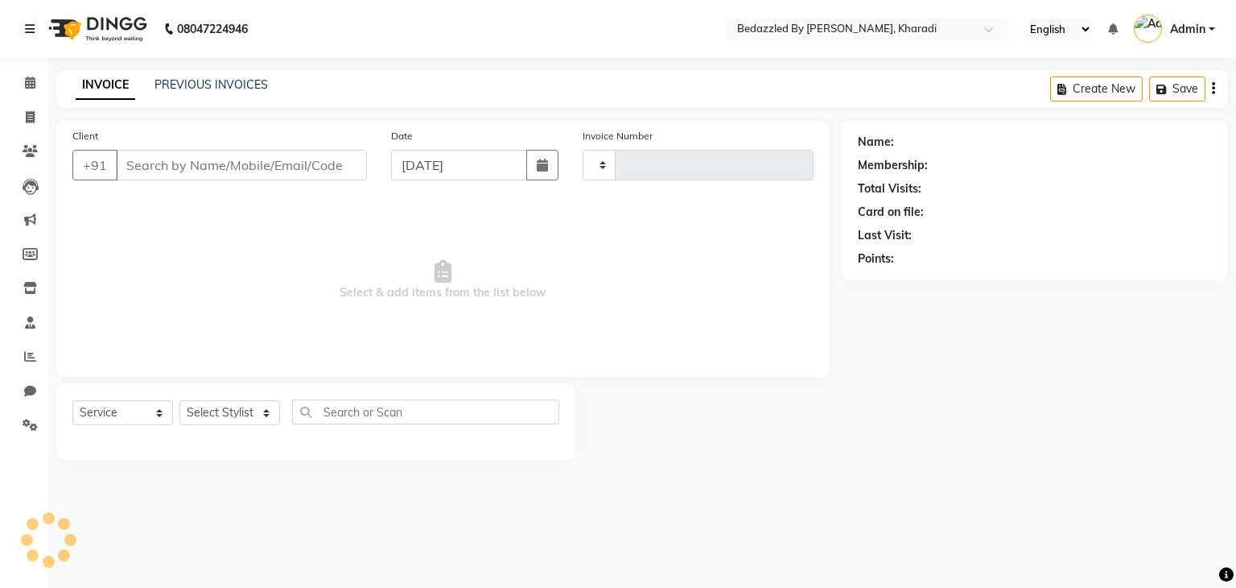
type input "0076"
select select "7562"
type input "9967998318"
select select "75710"
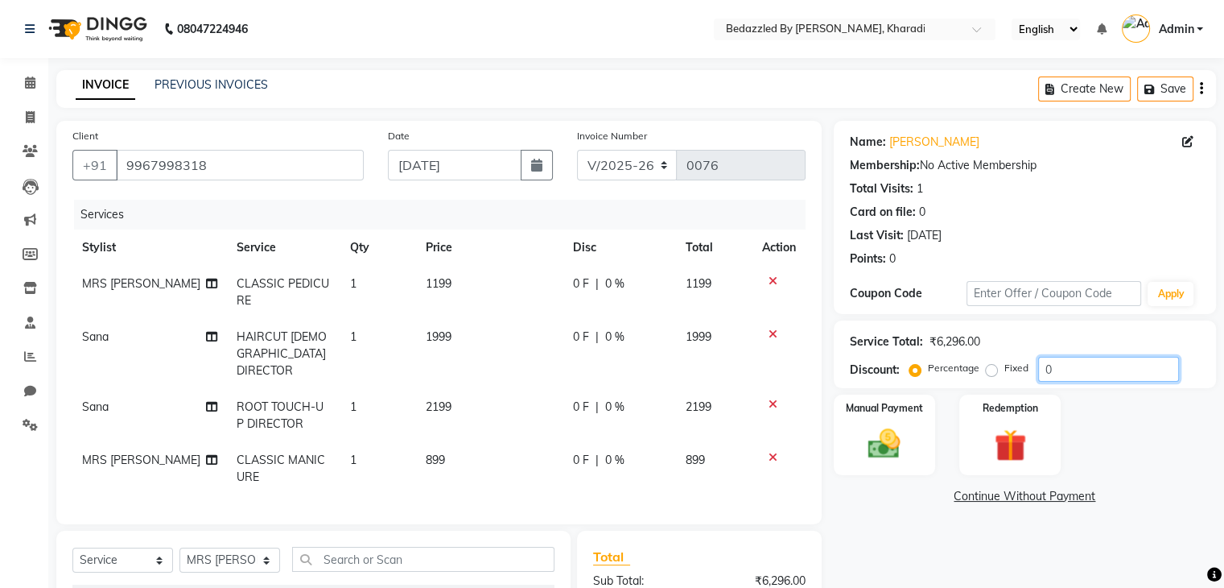
click at [1066, 367] on input "0" at bounding box center [1108, 369] width 141 height 25
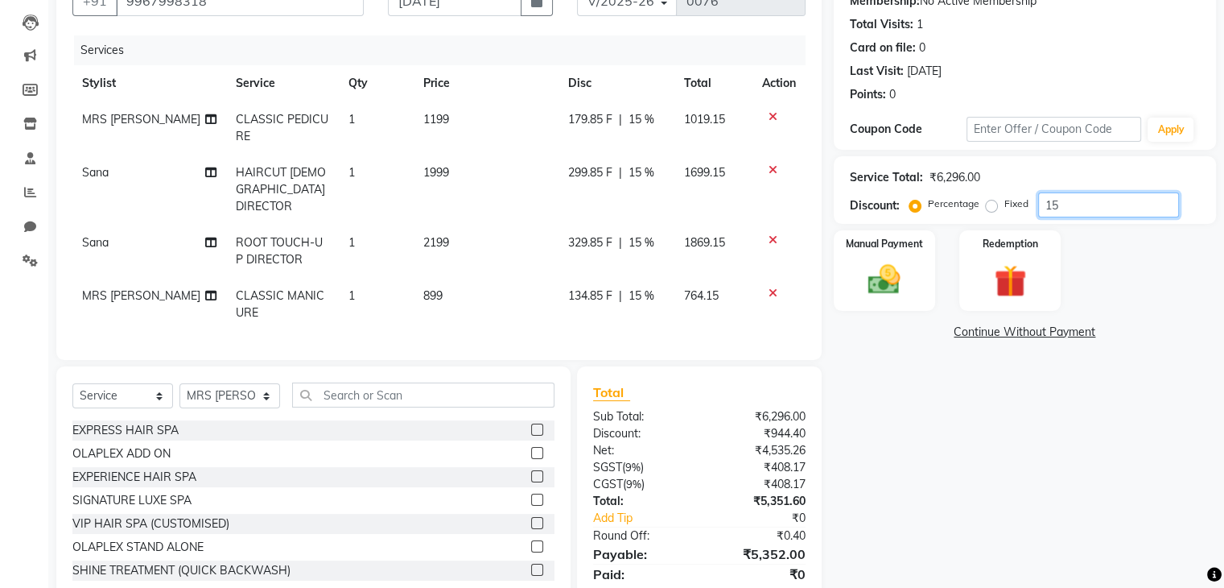
scroll to position [113, 0]
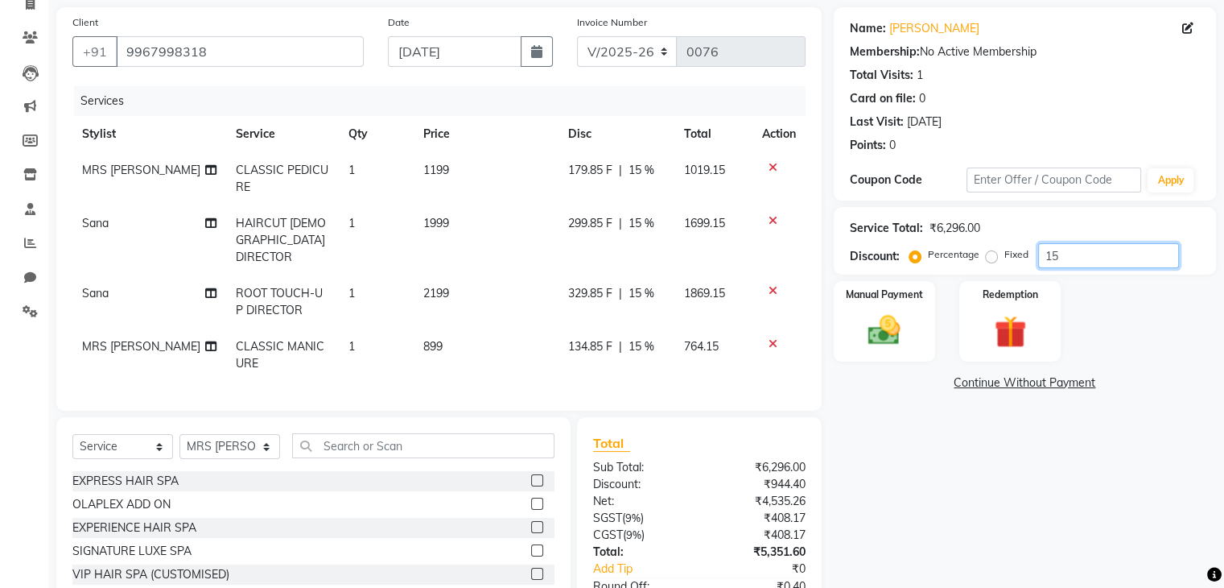
type input "15"
click at [423, 286] on span "2199" at bounding box center [436, 293] width 26 height 14
select select "68764"
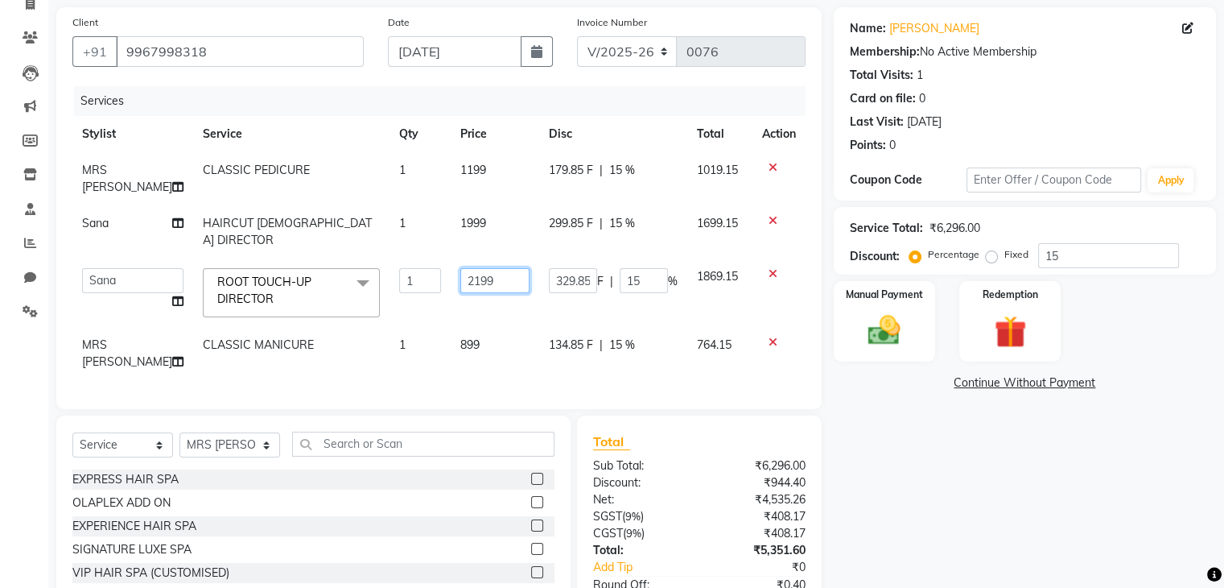
click at [483, 268] on input "2199" at bounding box center [494, 280] width 69 height 25
type input "2599"
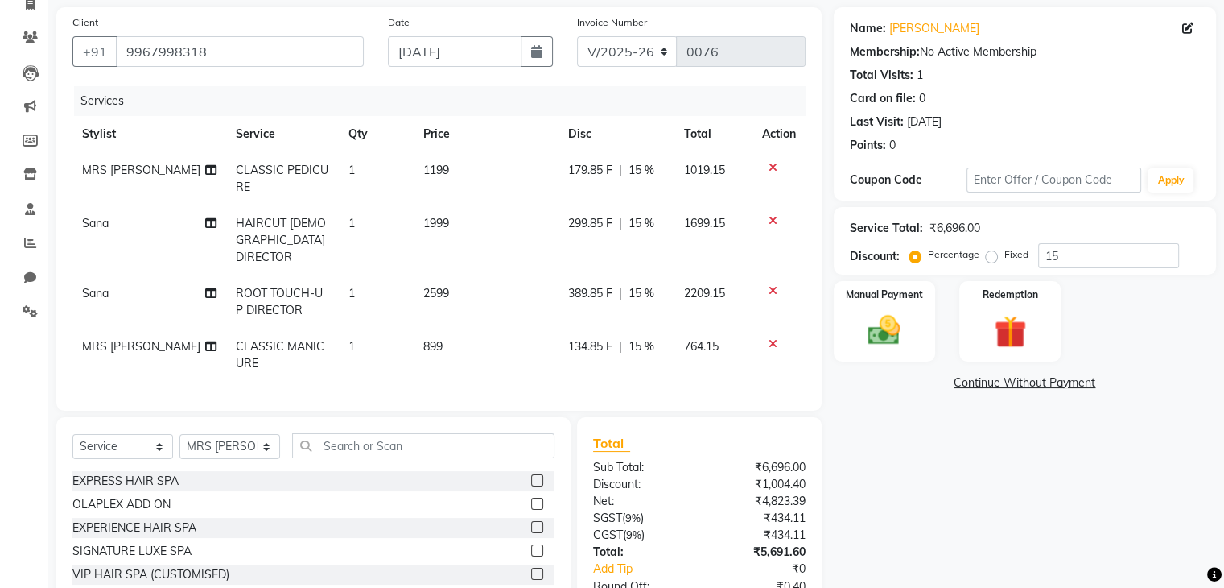
click at [1037, 505] on div "Name: Ms Laxmi Membership: No Active Membership Total Visits: 1 Card on file: 0…" at bounding box center [1031, 338] width 394 height 663
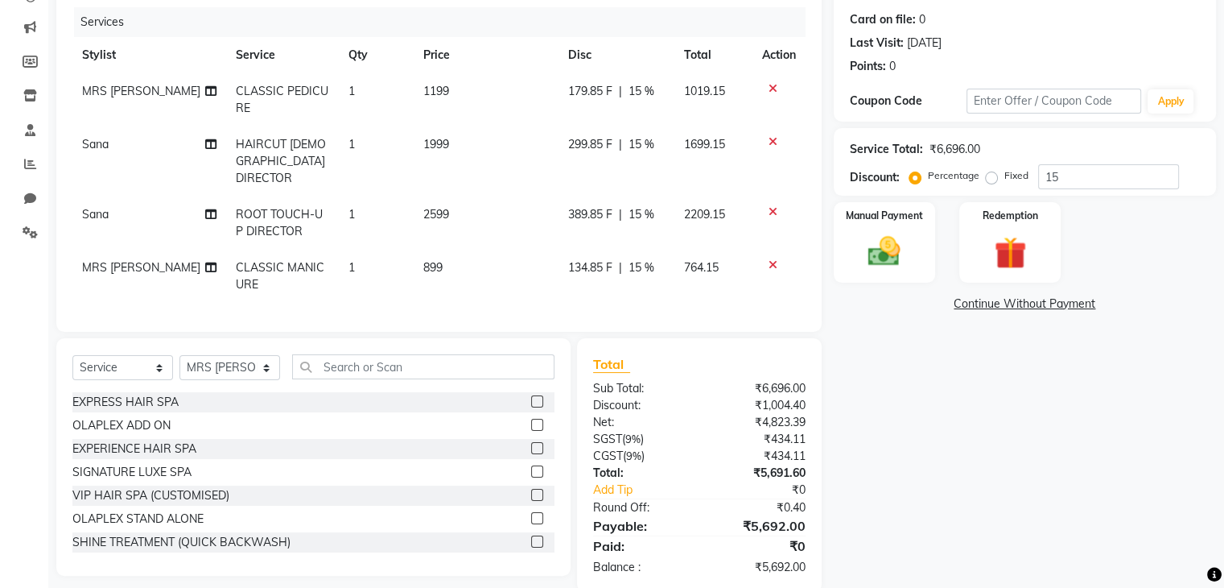
scroll to position [217, 0]
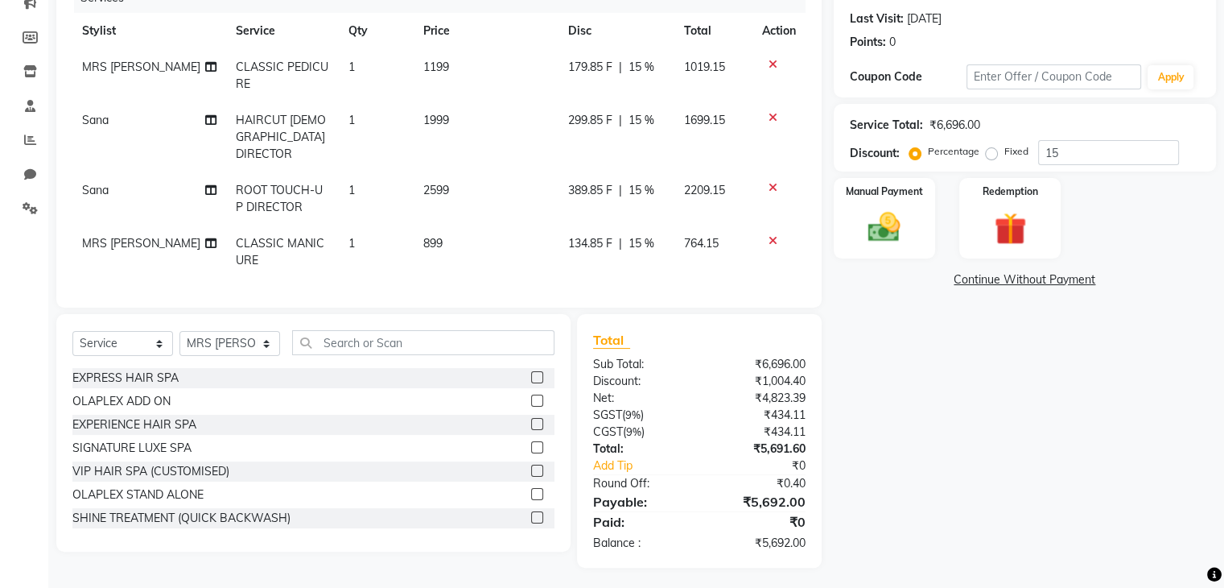
click at [1004, 154] on label "Fixed" at bounding box center [1016, 151] width 24 height 14
click at [992, 154] on input "Fixed" at bounding box center [994, 151] width 11 height 11
radio input "true"
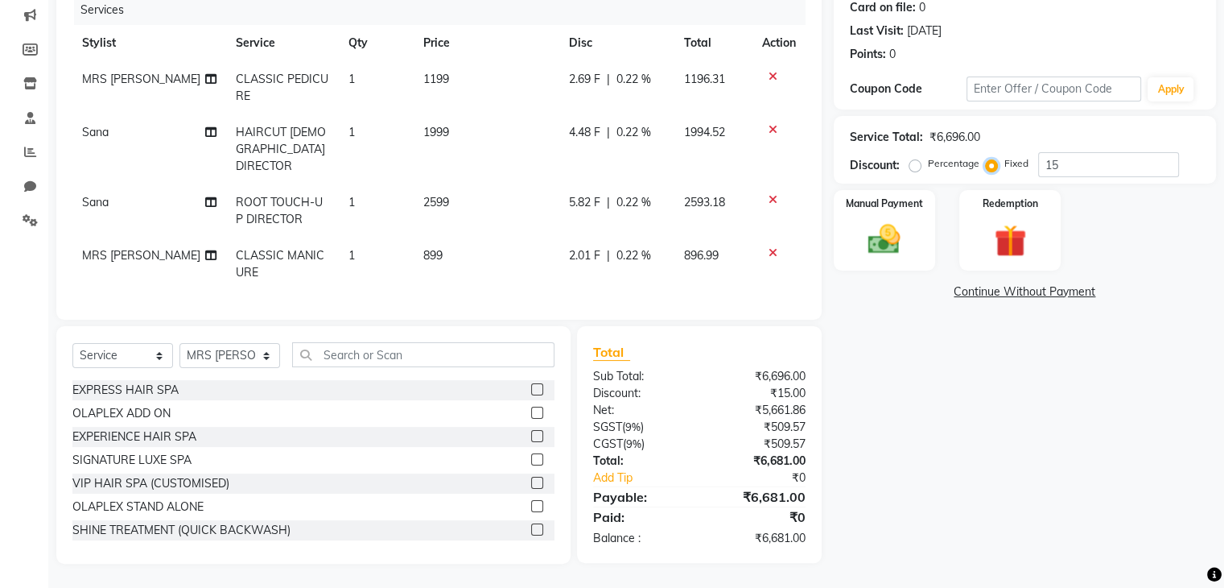
scroll to position [200, 0]
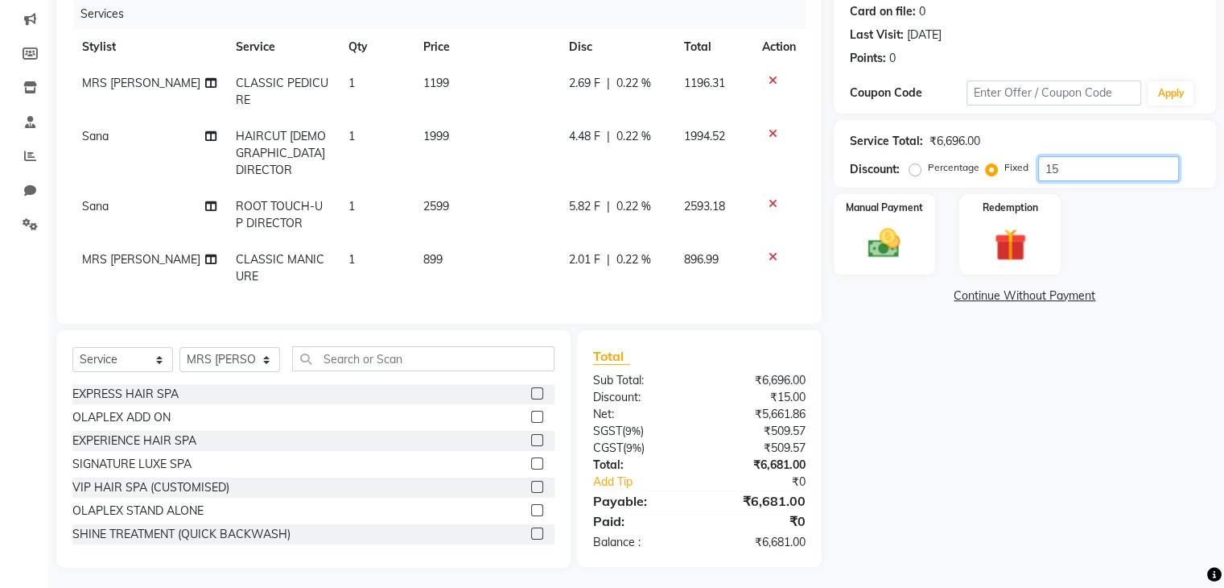
click at [1099, 161] on input "15" at bounding box center [1108, 168] width 141 height 25
type input "1"
type input "1005"
click at [909, 249] on img at bounding box center [884, 244] width 54 height 39
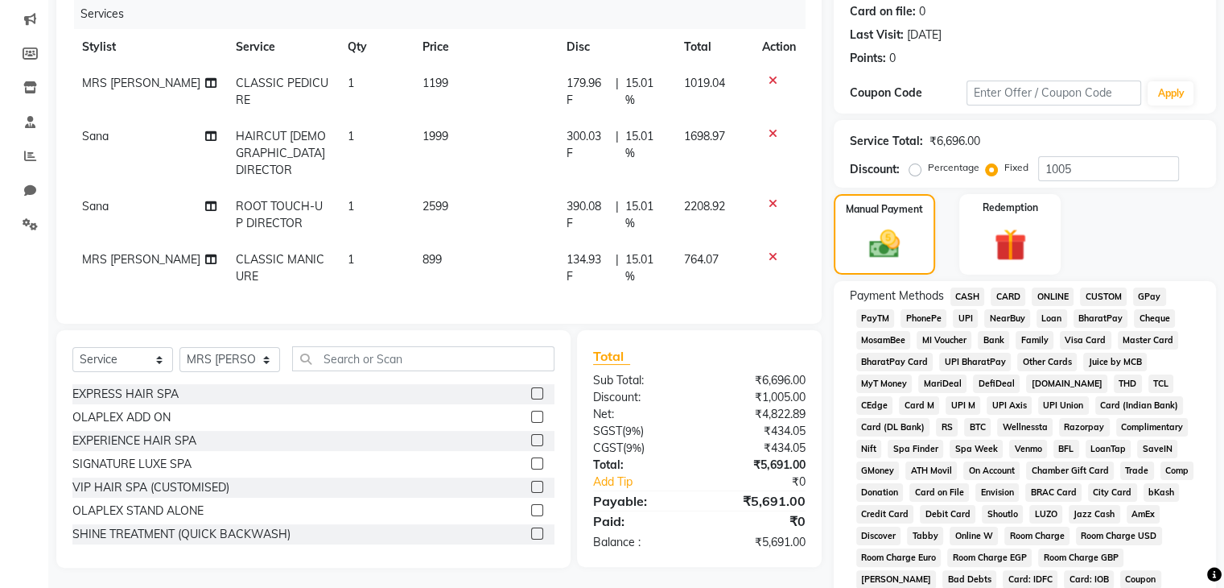
click at [971, 318] on span "UPI" at bounding box center [965, 318] width 25 height 19
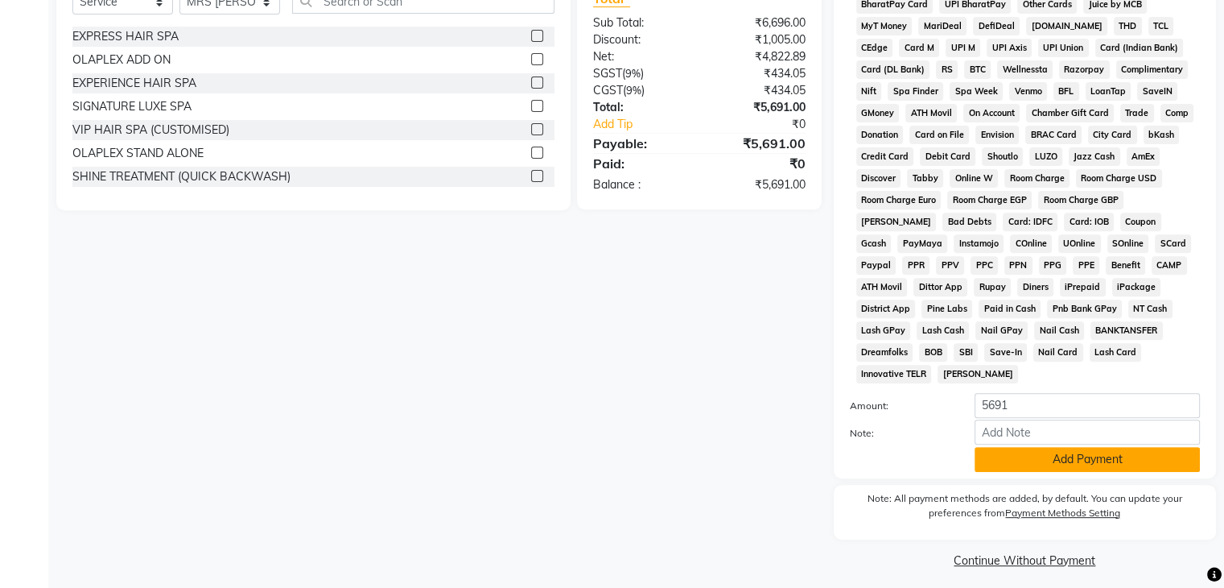
click at [1133, 448] on button "Add Payment" at bounding box center [1087, 459] width 225 height 25
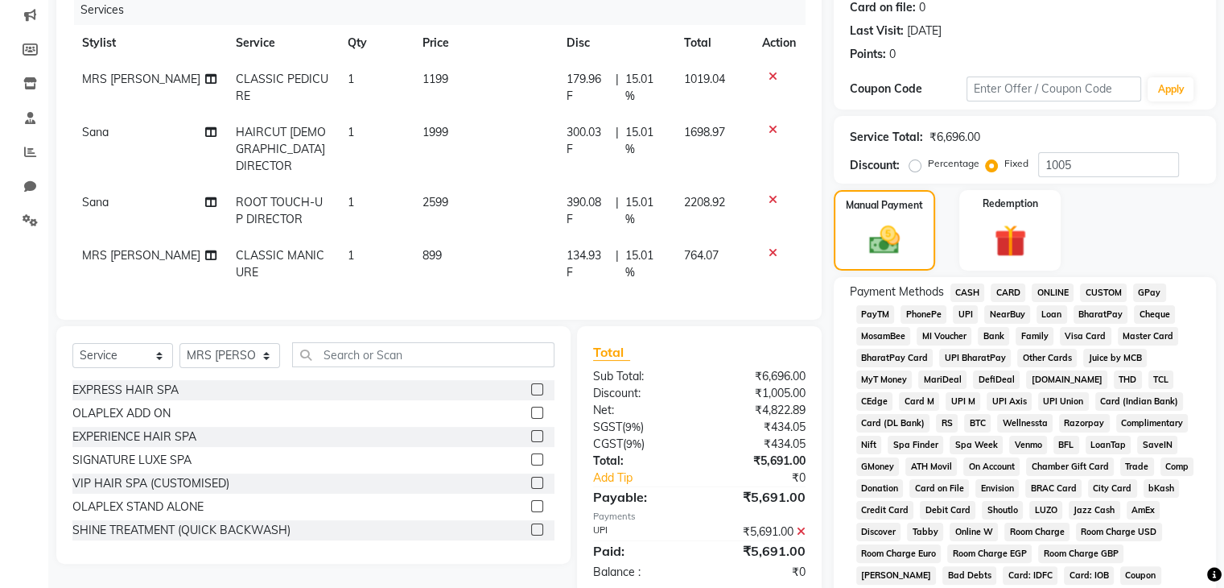
scroll to position [563, 0]
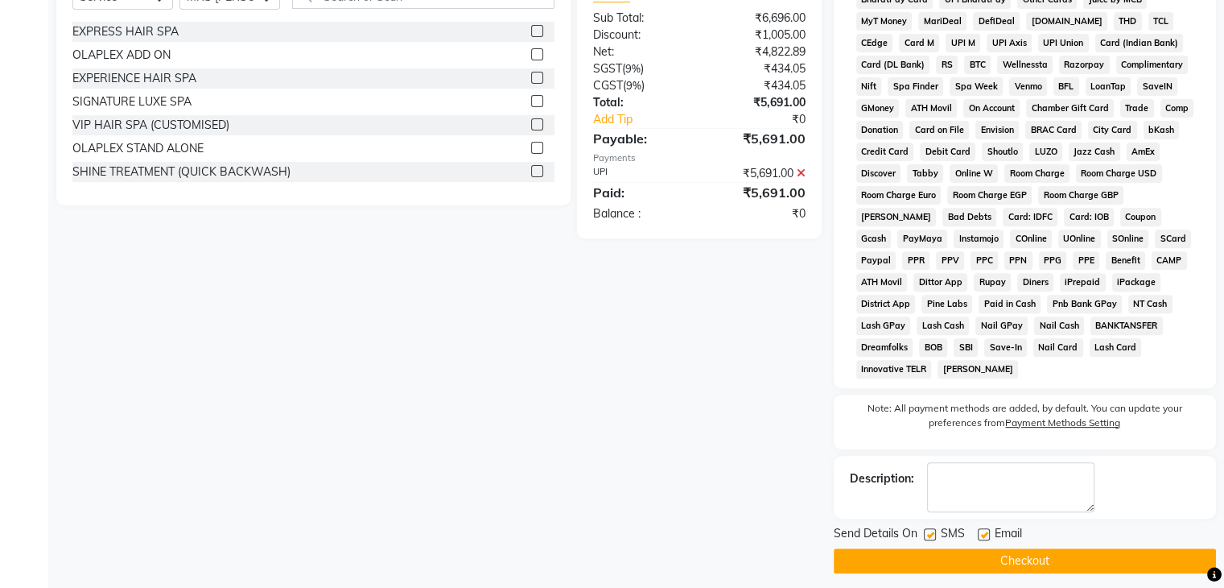
click at [998, 553] on button "Checkout" at bounding box center [1025, 560] width 382 height 25
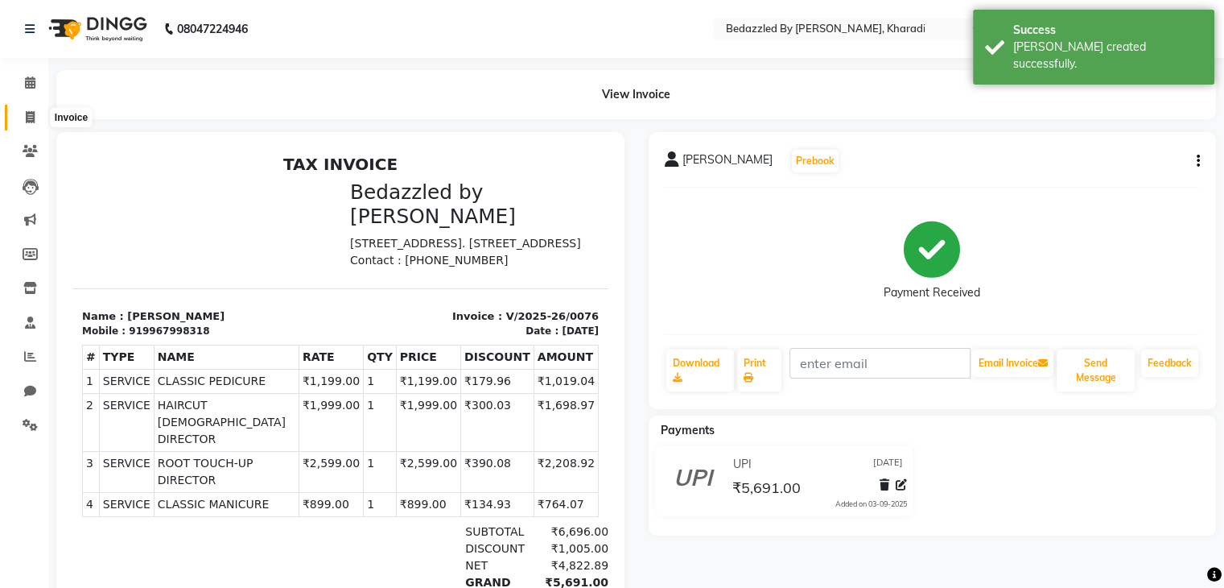
click at [27, 118] on icon at bounding box center [30, 117] width 9 height 12
select select "service"
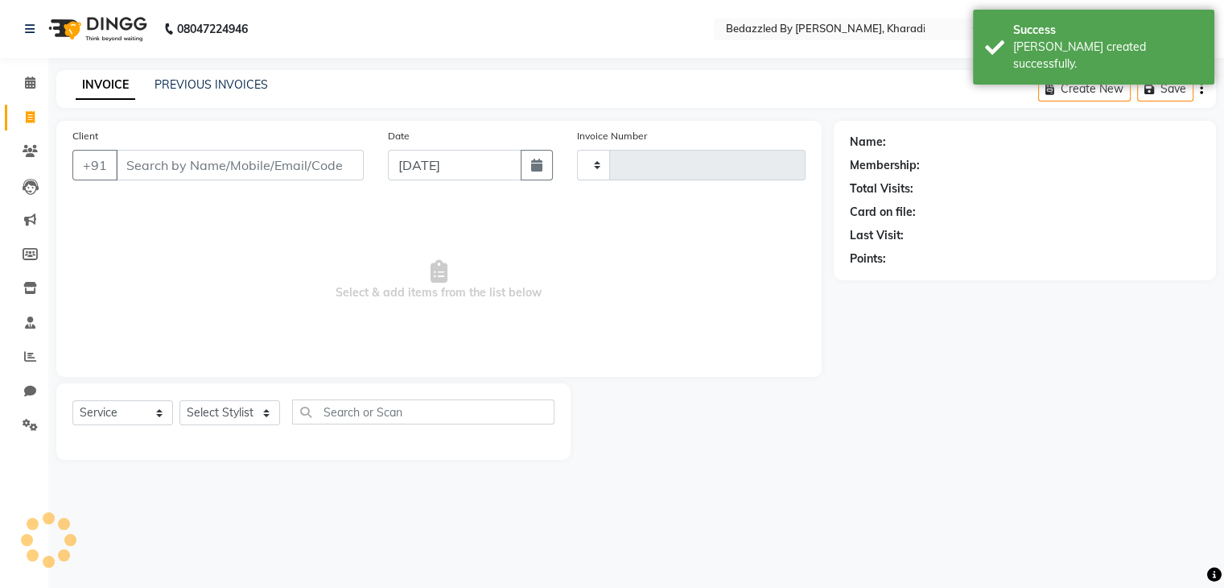
type input "0077"
select select "7562"
click at [216, 89] on link "PREVIOUS INVOICES" at bounding box center [211, 84] width 113 height 14
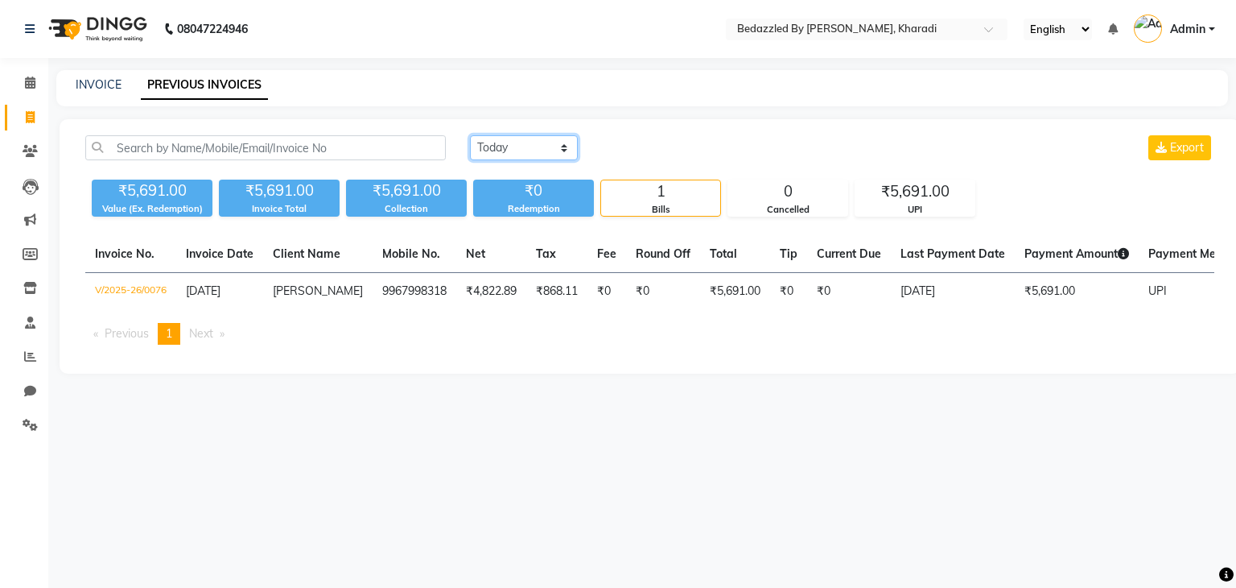
drag, startPoint x: 529, startPoint y: 142, endPoint x: 518, endPoint y: 212, distance: 70.8
click at [518, 212] on div "Today Yesterday Custom Range Export ₹5,691.00 Value (Ex. Redemption) ₹5,691.00 …" at bounding box center [650, 175] width 1149 height 81
select select "range"
click at [470, 135] on select "Today Yesterday Custom Range" at bounding box center [524, 147] width 108 height 25
click at [679, 159] on div "03-09-2025 - 03-09-2025" at bounding box center [715, 148] width 237 height 26
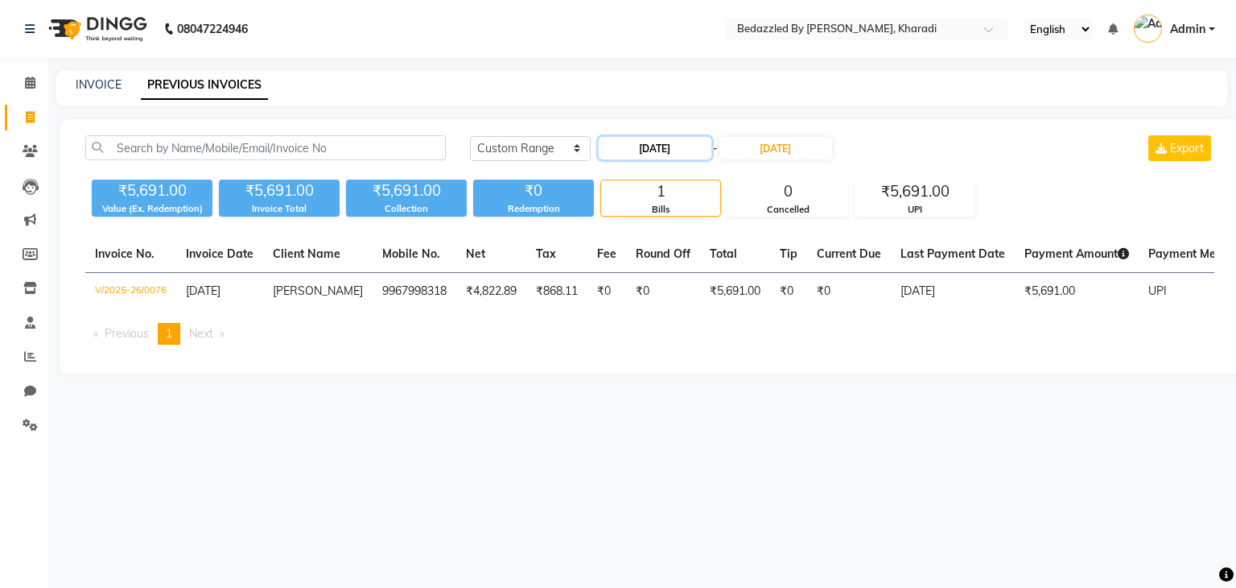
click at [681, 149] on input "03-09-2025" at bounding box center [655, 148] width 113 height 23
select select "9"
select select "2025"
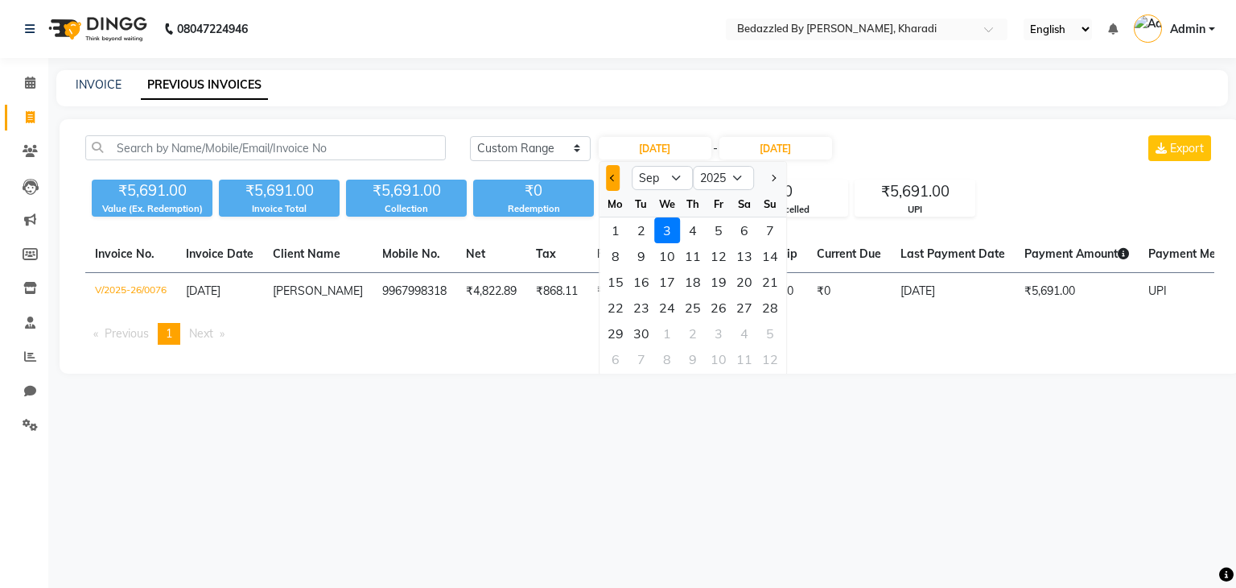
click at [608, 167] on button "Previous month" at bounding box center [613, 178] width 14 height 26
select select "8"
click at [715, 228] on div "1" at bounding box center [719, 230] width 26 height 26
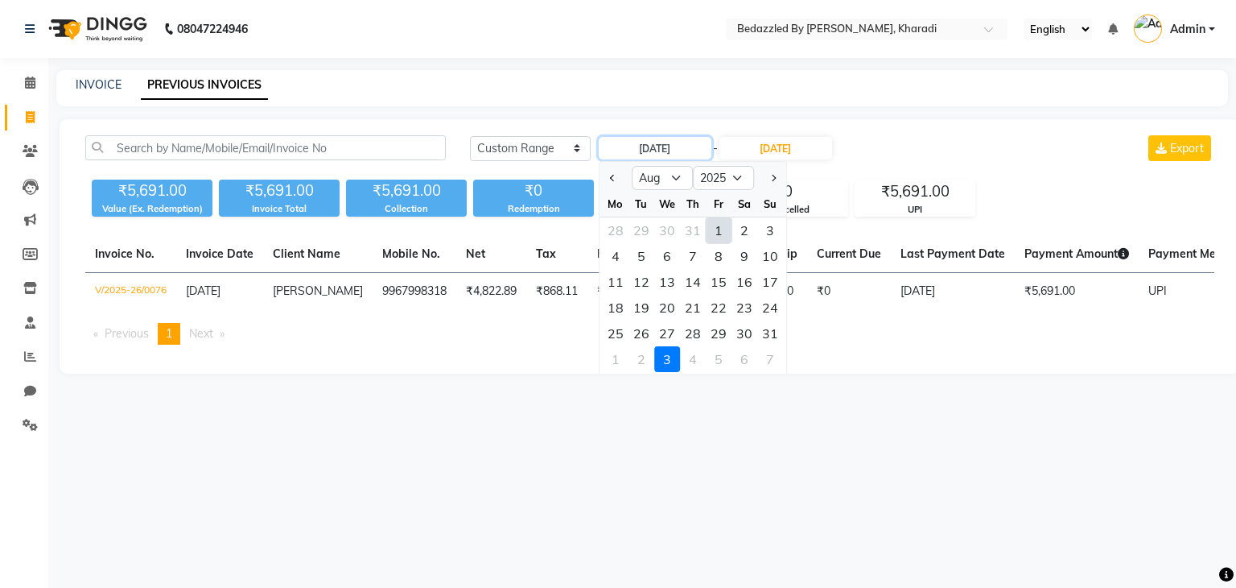
type input "01-08-2025"
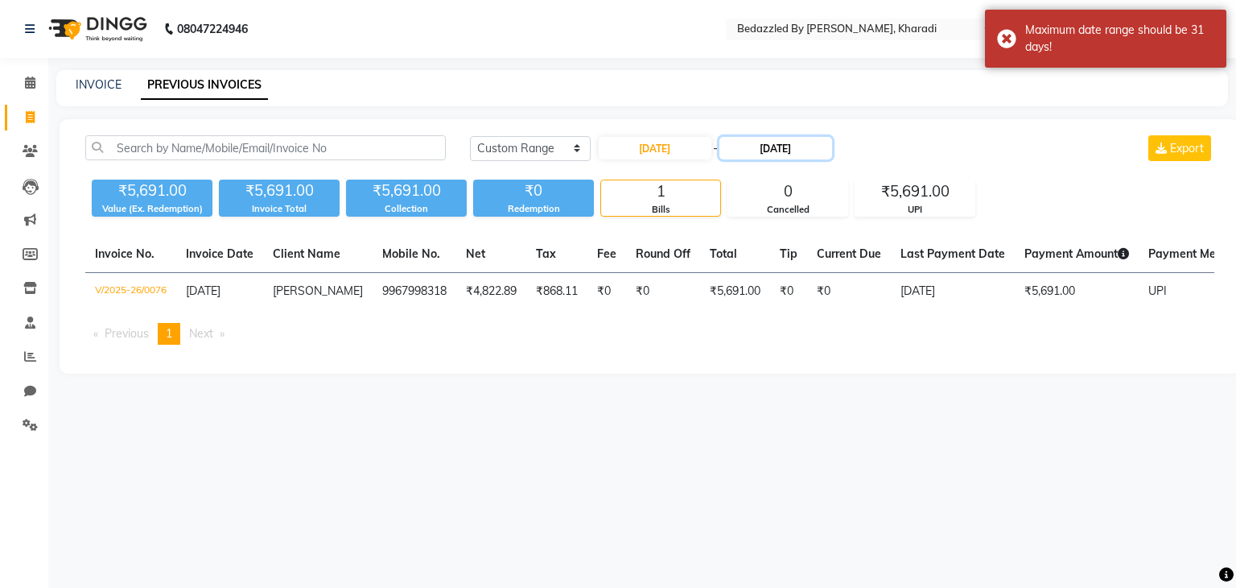
click at [779, 146] on input "03-09-2025" at bounding box center [776, 148] width 113 height 23
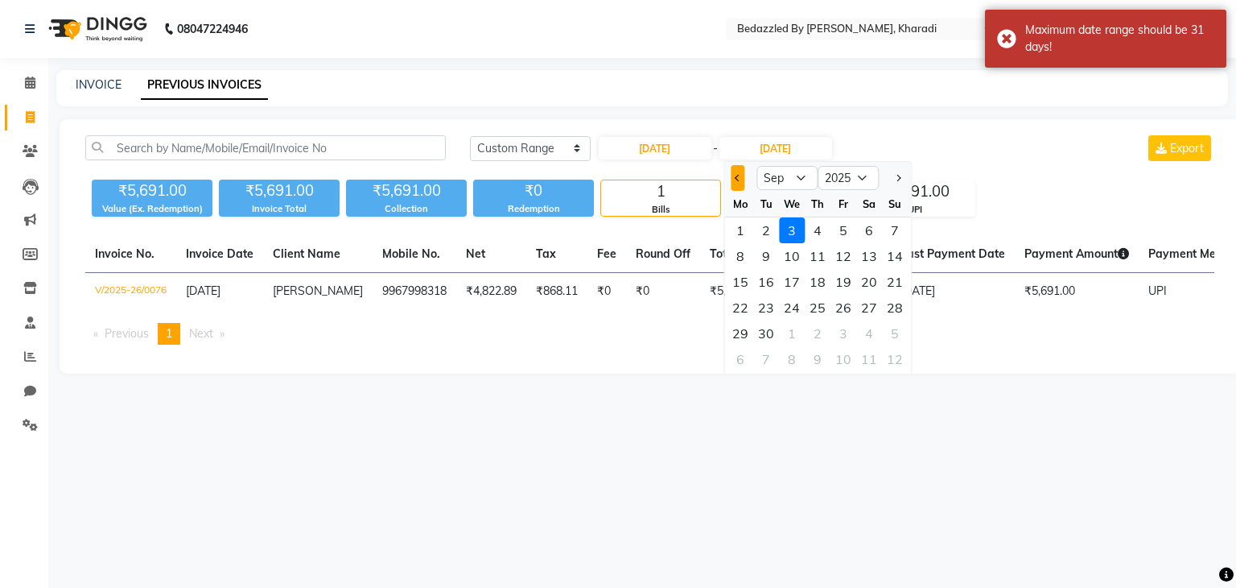
click at [734, 181] on button "Previous month" at bounding box center [738, 178] width 14 height 26
select select "8"
click at [896, 336] on div "31" at bounding box center [895, 333] width 26 height 26
type input "31-08-2025"
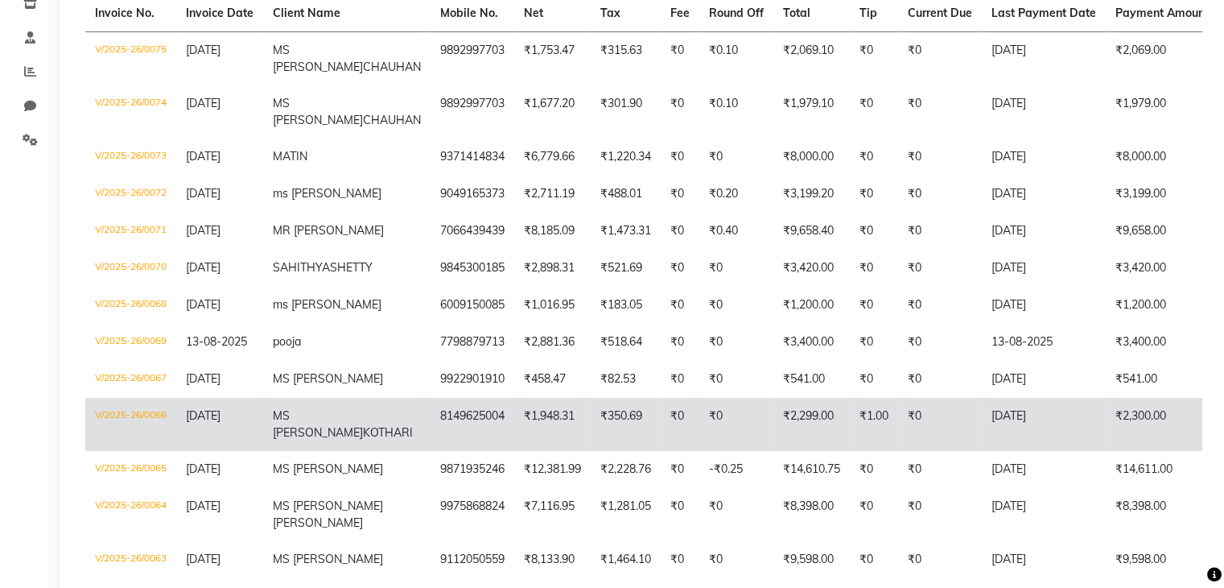
scroll to position [307, 0]
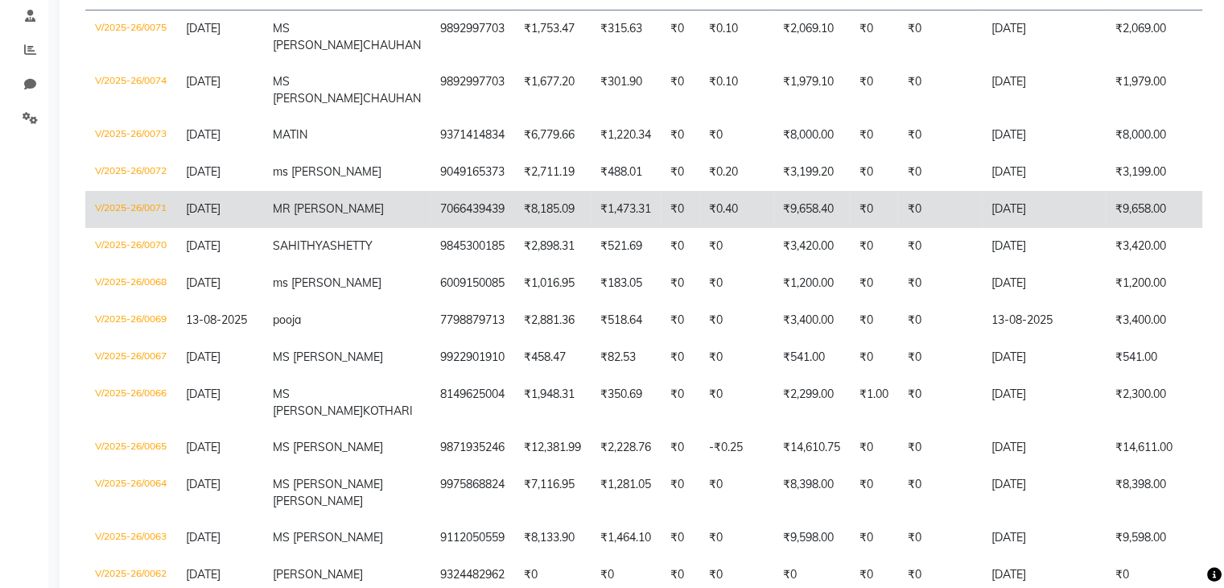
click at [591, 212] on td "₹1,473.31" at bounding box center [626, 209] width 70 height 37
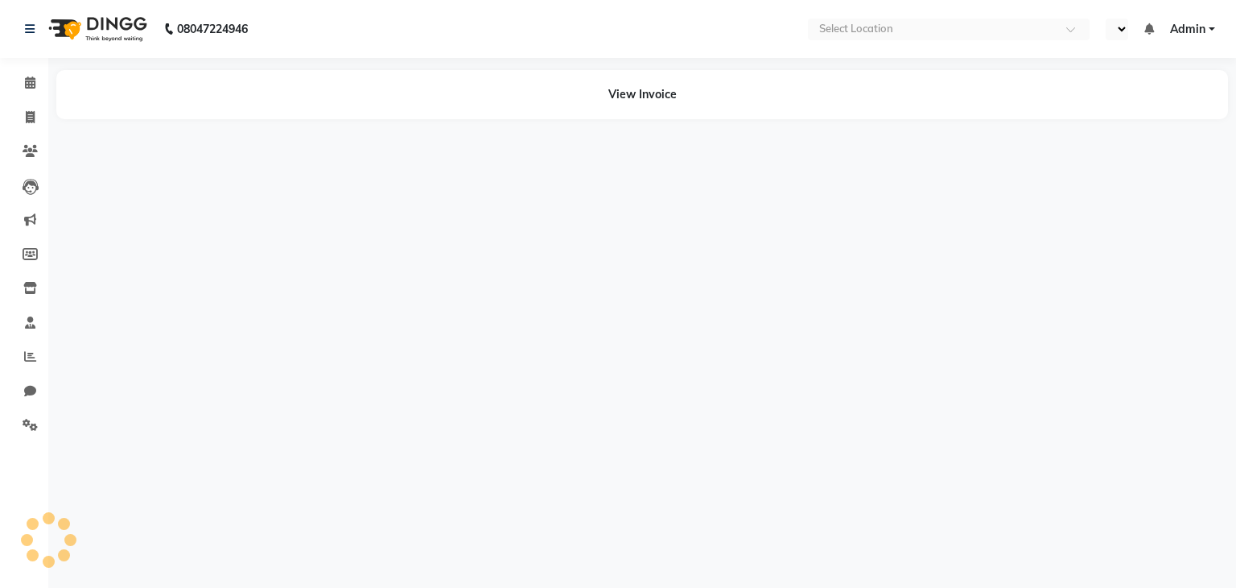
select select "en"
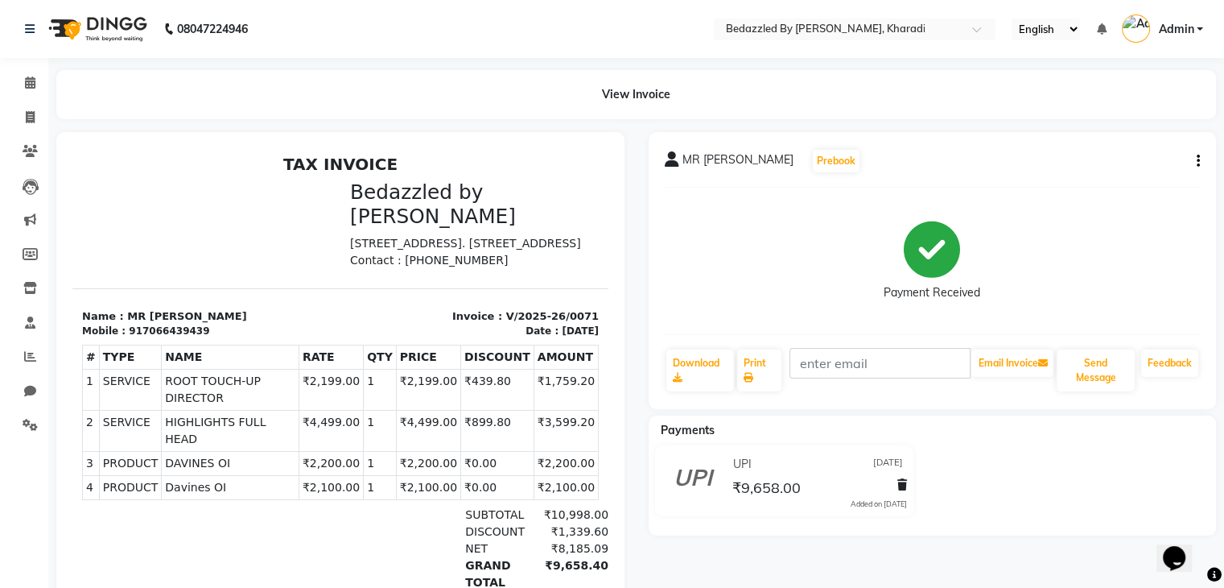
click at [1198, 161] on icon "button" at bounding box center [1198, 161] width 3 height 1
click at [1115, 126] on div "Cancel Invoice" at bounding box center [1117, 121] width 110 height 20
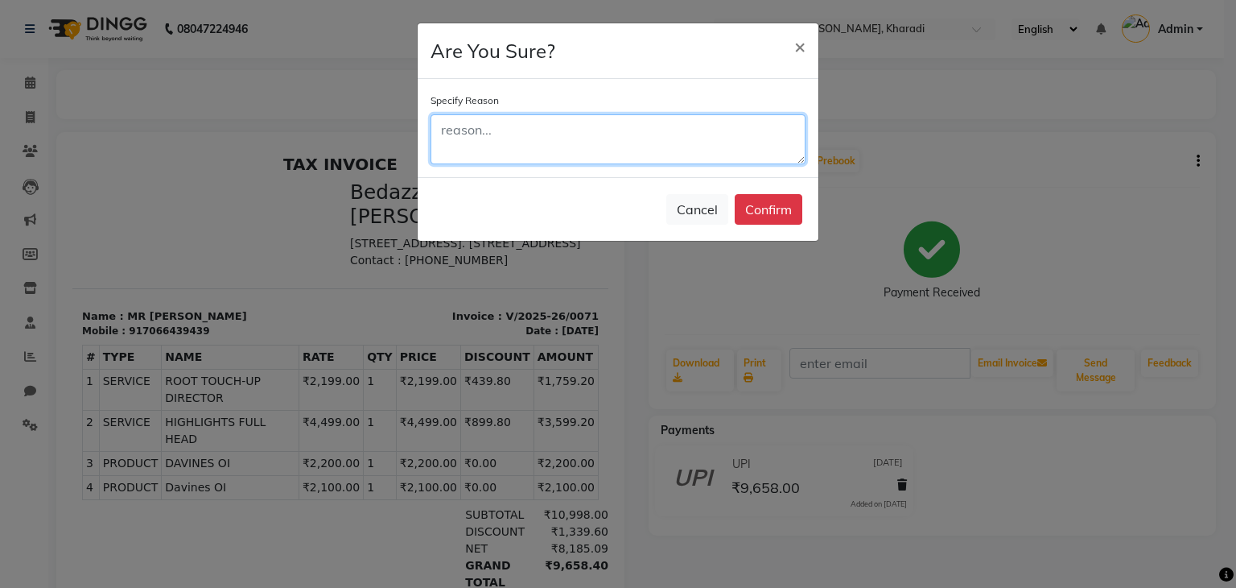
click at [599, 148] on textarea at bounding box center [618, 139] width 375 height 50
type textarea "h"
click at [435, 130] on textarea "HDFC" at bounding box center [618, 139] width 375 height 50
click at [592, 128] on textarea "HE PAY TO HDFC" at bounding box center [618, 139] width 375 height 50
type textarea "HE PAY TO HDFC WITH MAM'S PERMISSION"
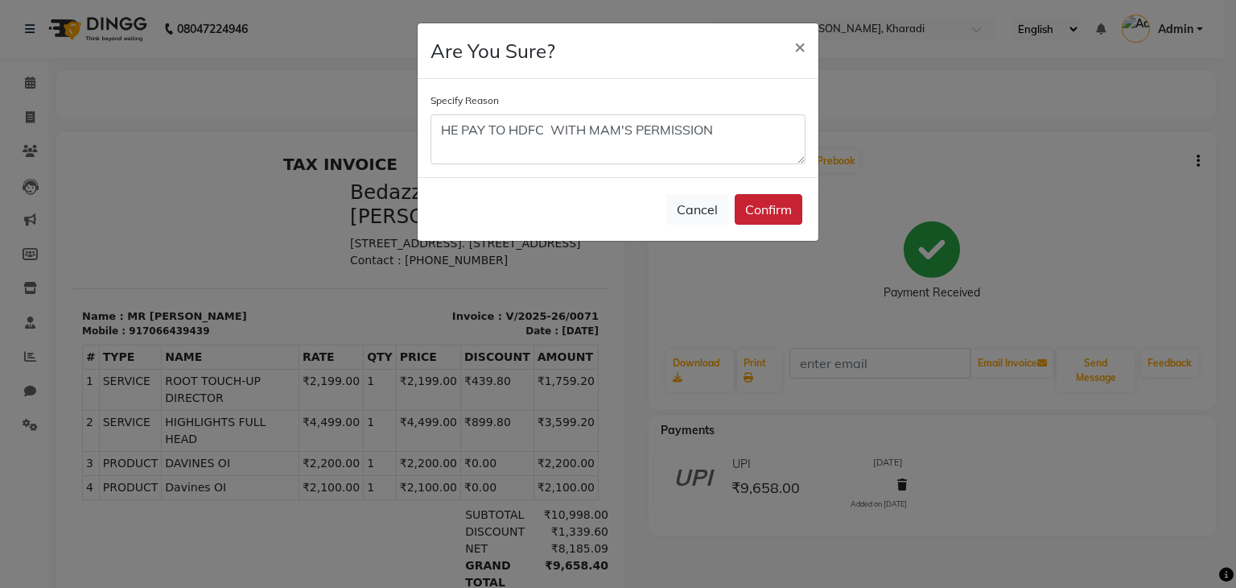
click at [761, 207] on button "Confirm" at bounding box center [769, 209] width 68 height 31
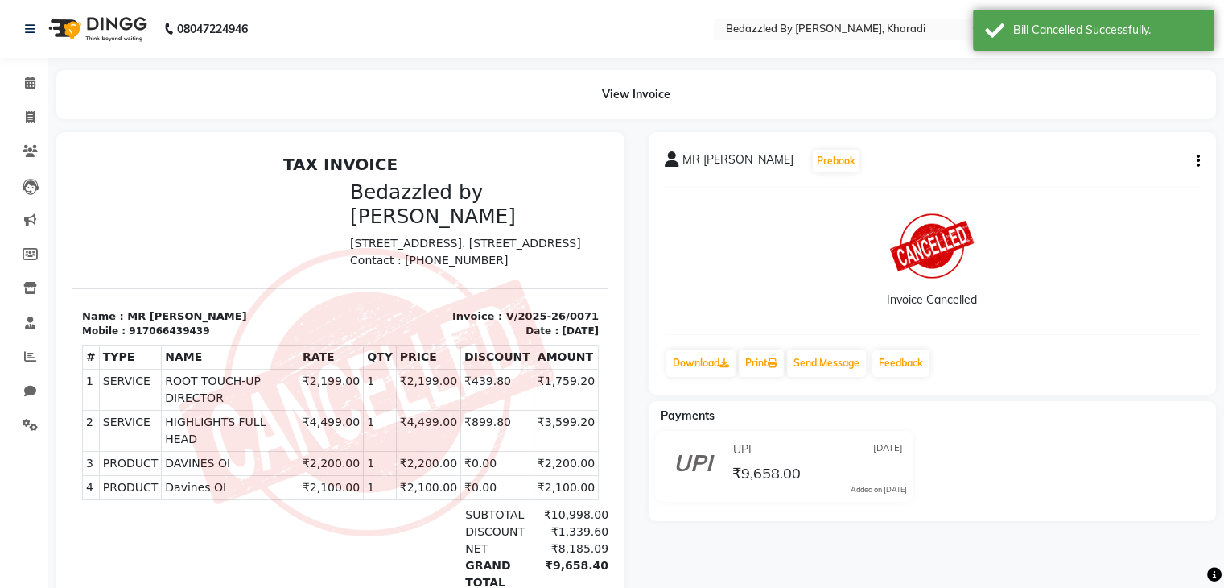
click at [24, 97] on li "Calendar" at bounding box center [24, 83] width 48 height 35
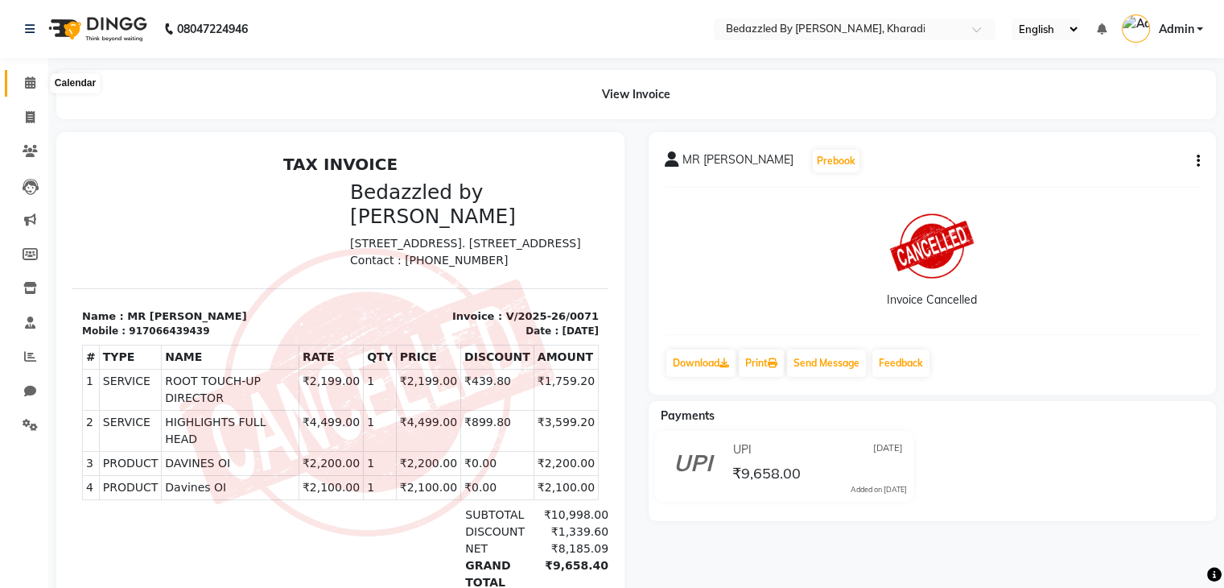
click at [31, 81] on icon at bounding box center [30, 82] width 10 height 12
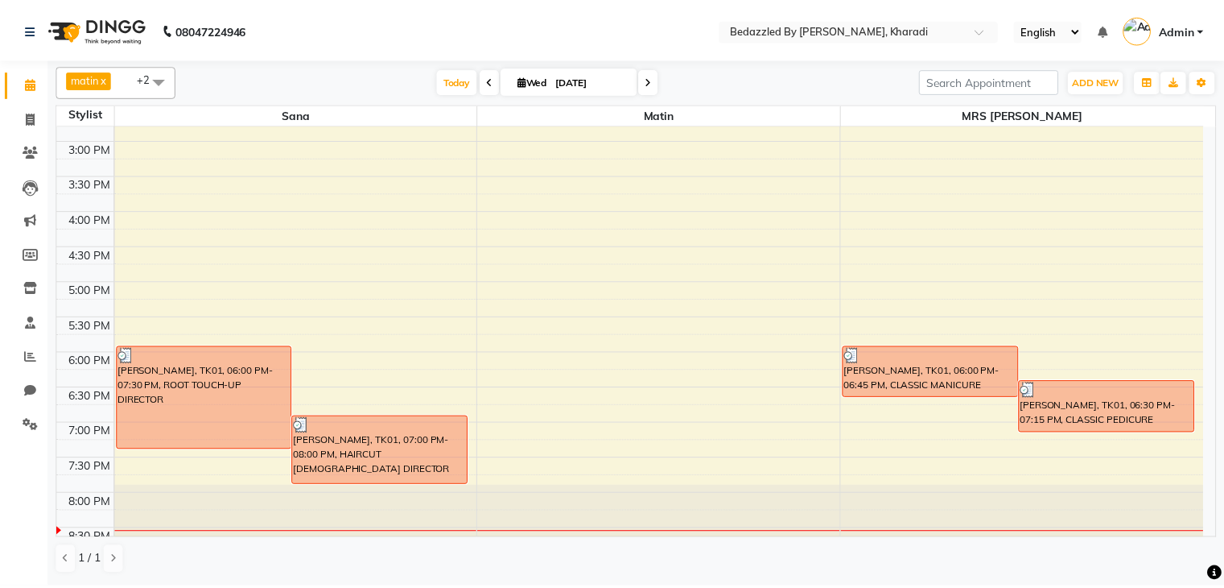
scroll to position [485, 0]
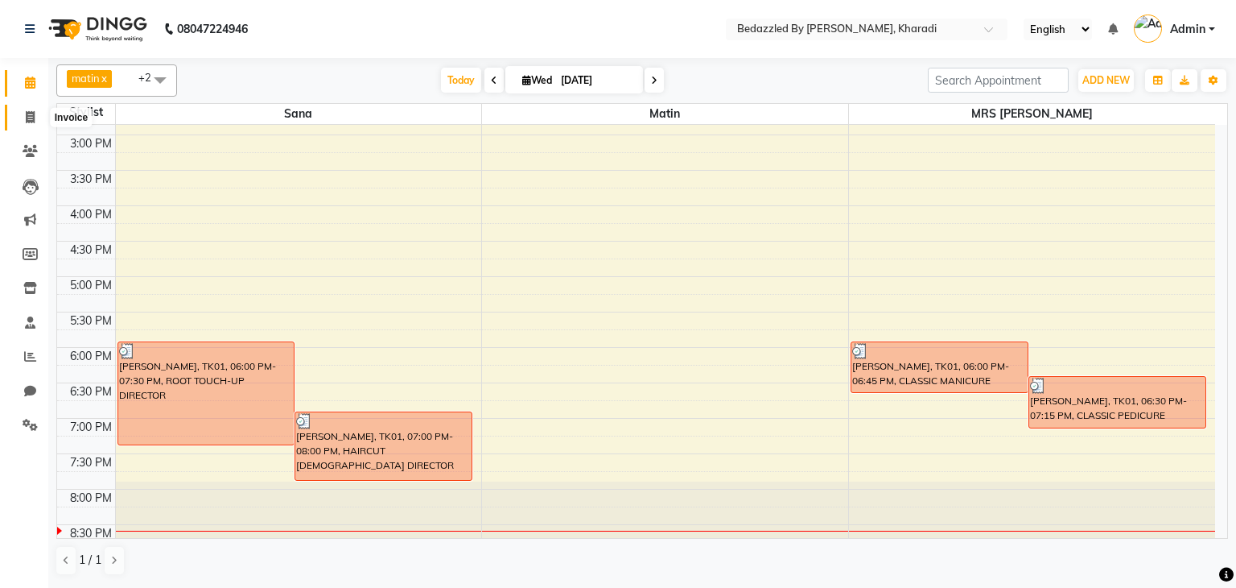
click at [28, 117] on icon at bounding box center [30, 117] width 9 height 12
select select "7562"
select select "service"
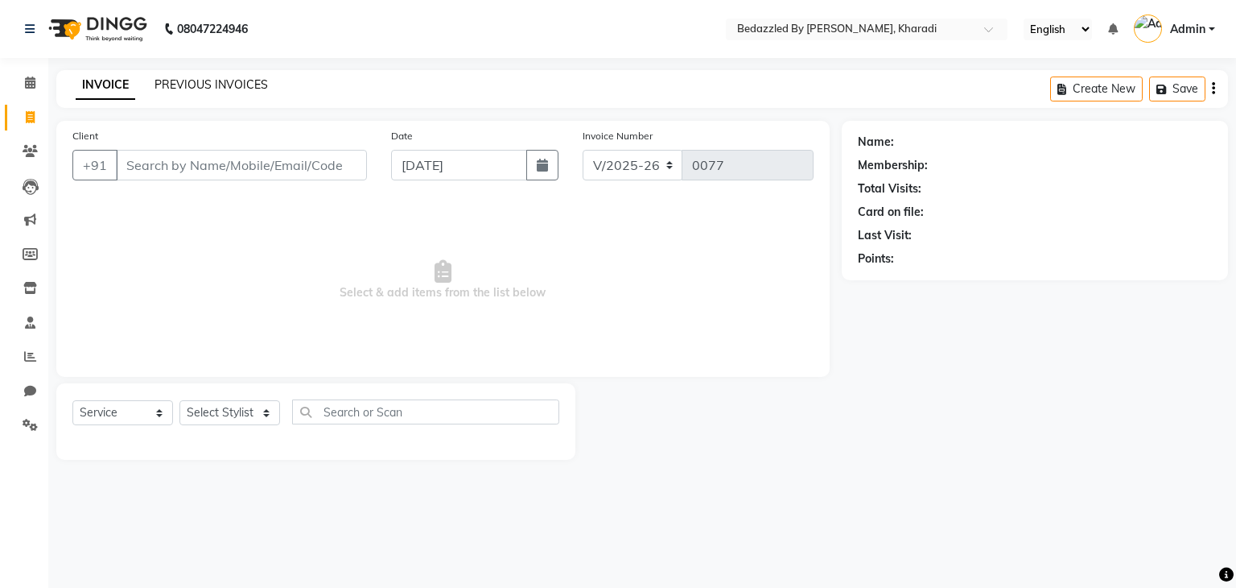
click at [216, 79] on link "PREVIOUS INVOICES" at bounding box center [211, 84] width 113 height 14
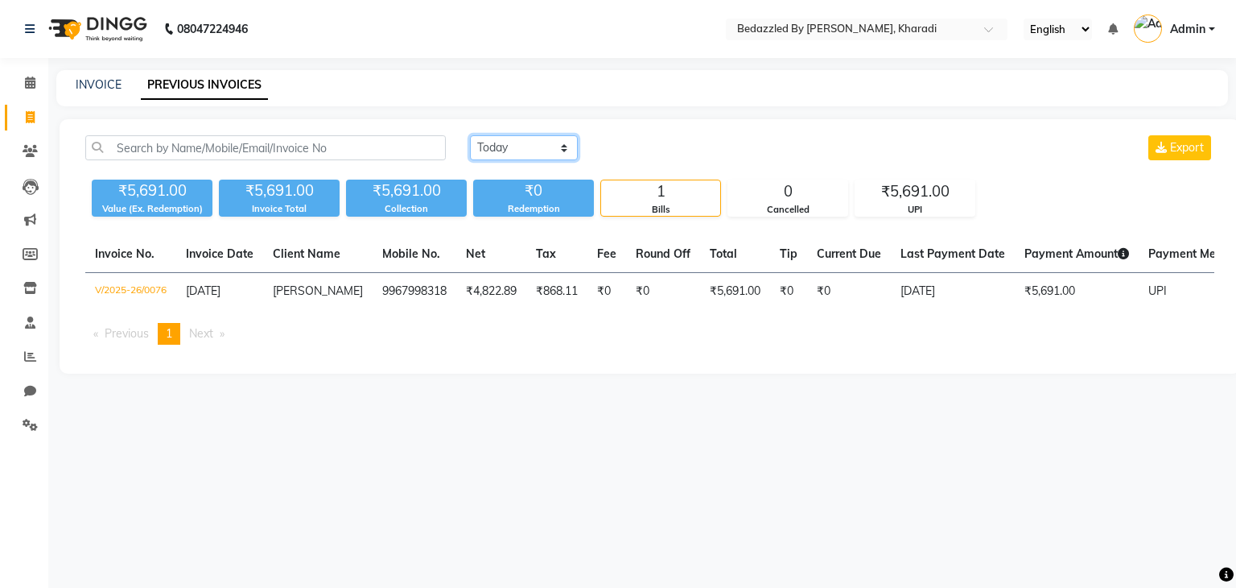
click at [547, 147] on select "Today Yesterday Custom Range" at bounding box center [524, 147] width 108 height 25
select select "range"
click at [470, 135] on select "Today Yesterday Custom Range" at bounding box center [524, 147] width 108 height 25
click at [670, 149] on input "03-09-2025" at bounding box center [655, 148] width 113 height 23
select select "9"
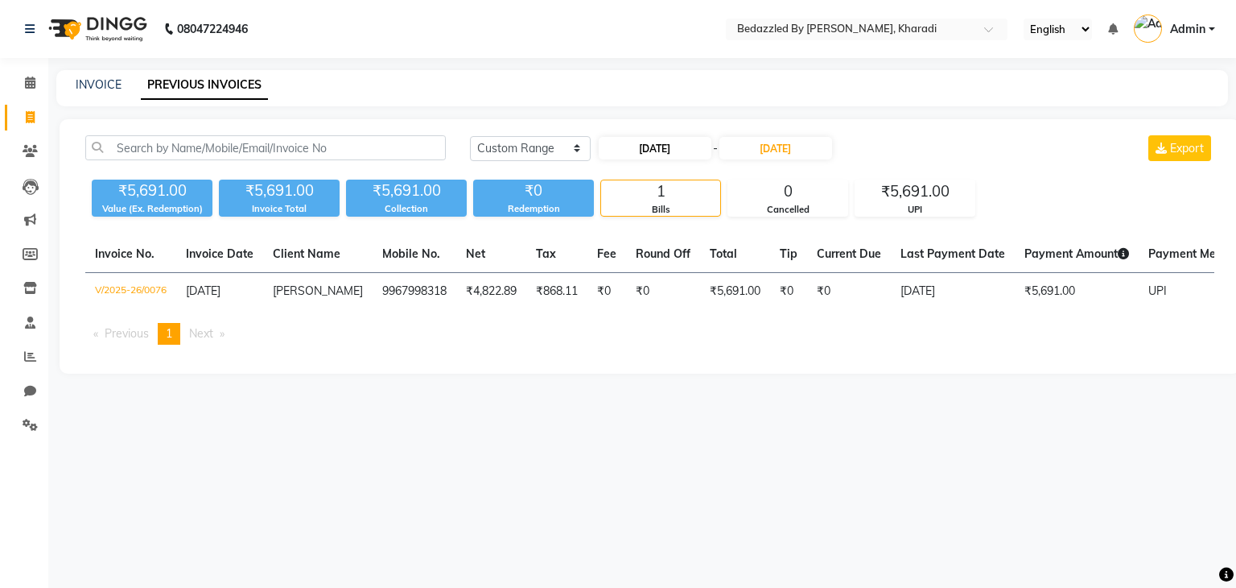
select select "2025"
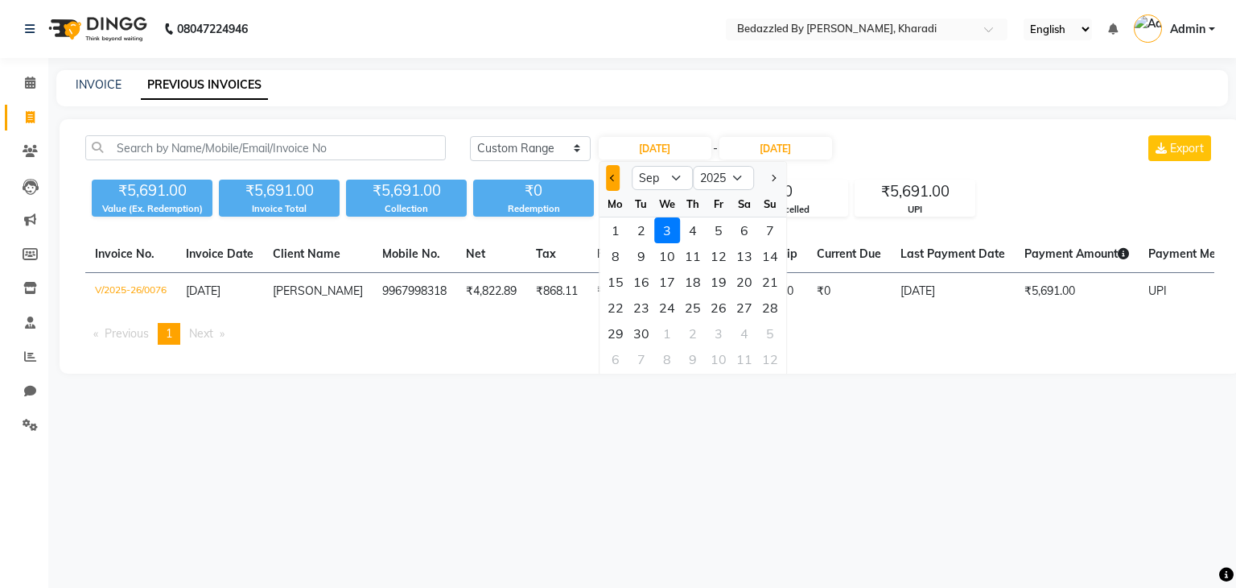
click at [617, 176] on button "Previous month" at bounding box center [613, 178] width 14 height 26
select select "8"
click at [32, 82] on icon at bounding box center [30, 82] width 10 height 12
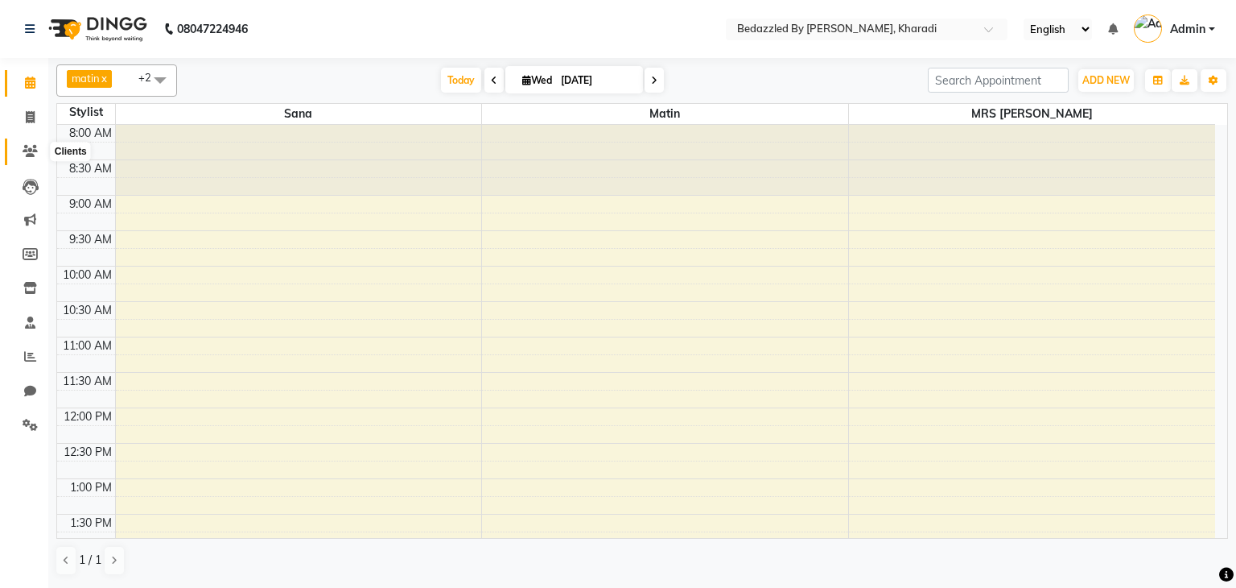
click at [27, 150] on icon at bounding box center [30, 151] width 15 height 12
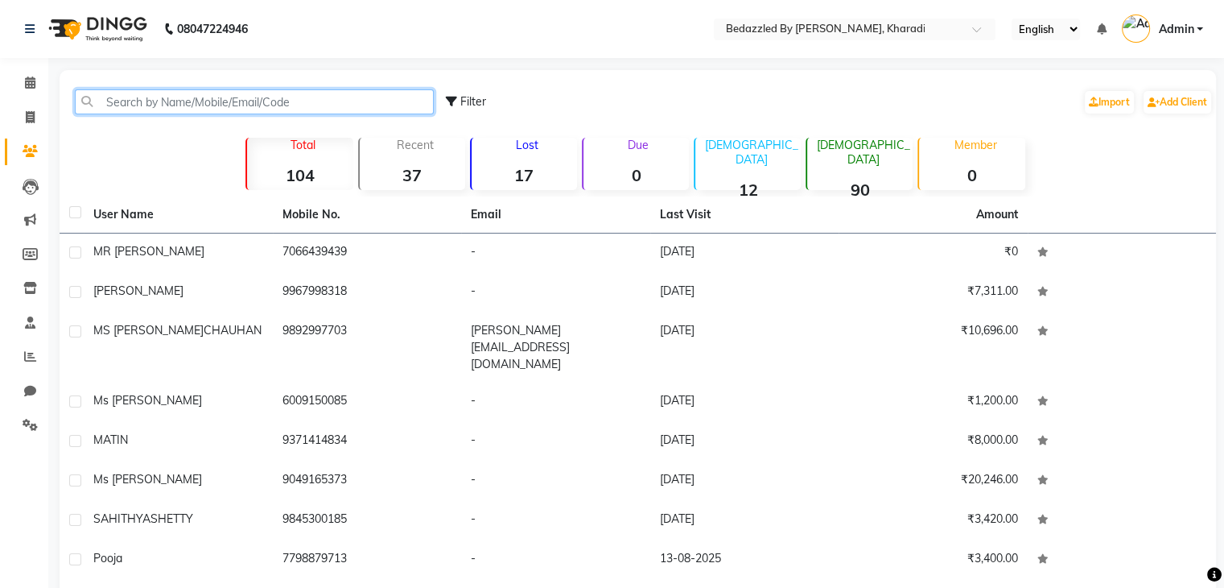
click at [166, 101] on input "text" at bounding box center [254, 101] width 359 height 25
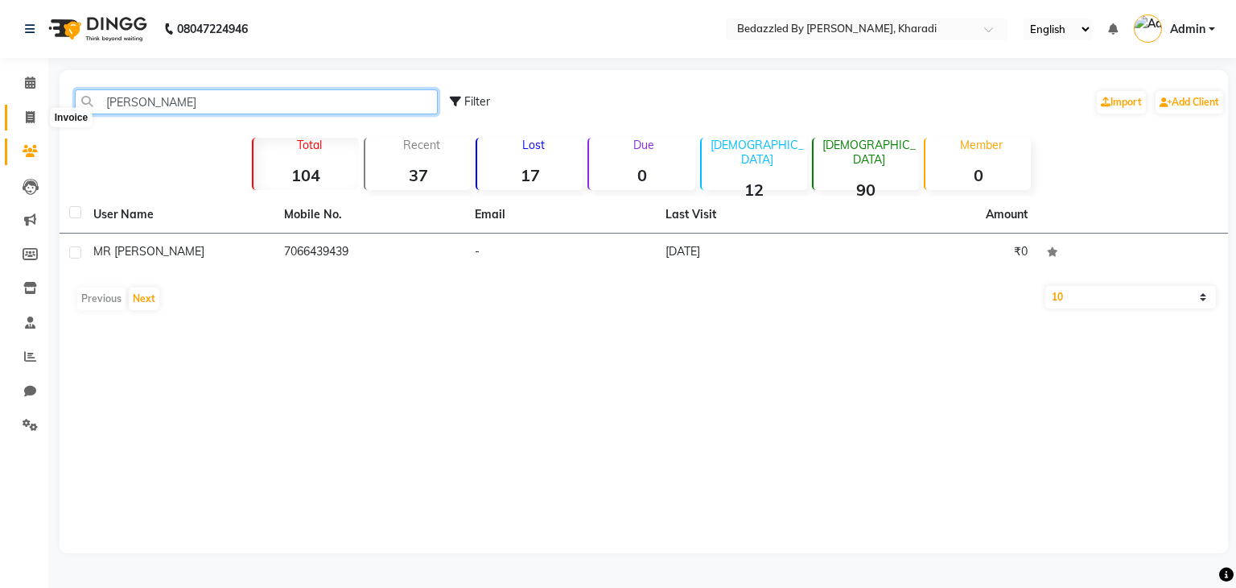
type input "ADNAN"
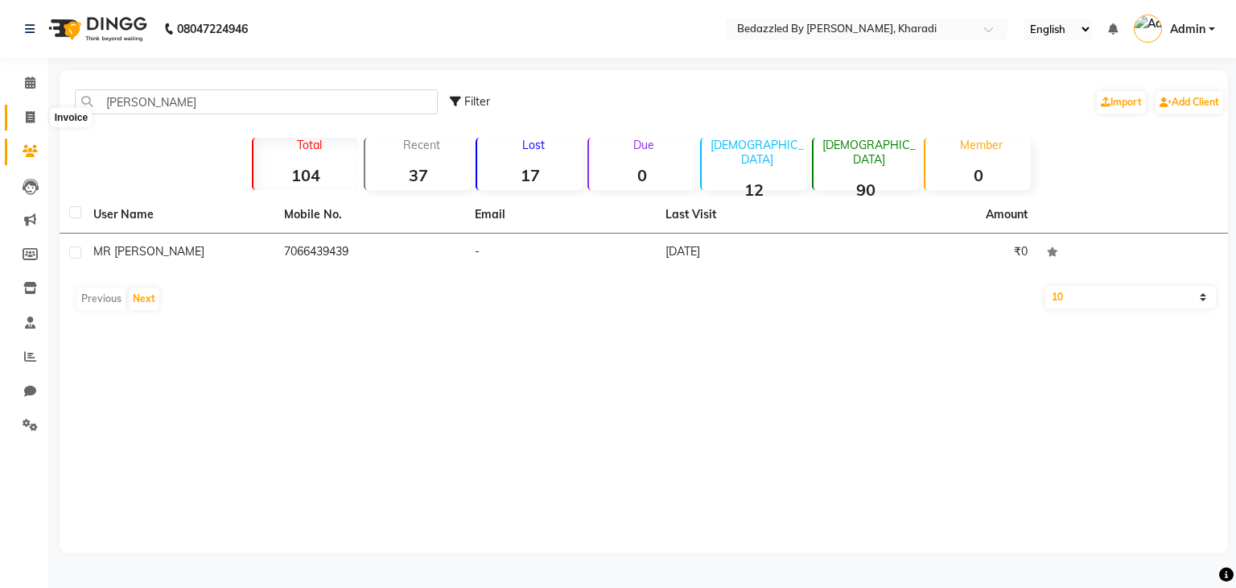
click at [30, 122] on icon at bounding box center [30, 117] width 9 height 12
select select "7562"
select select "service"
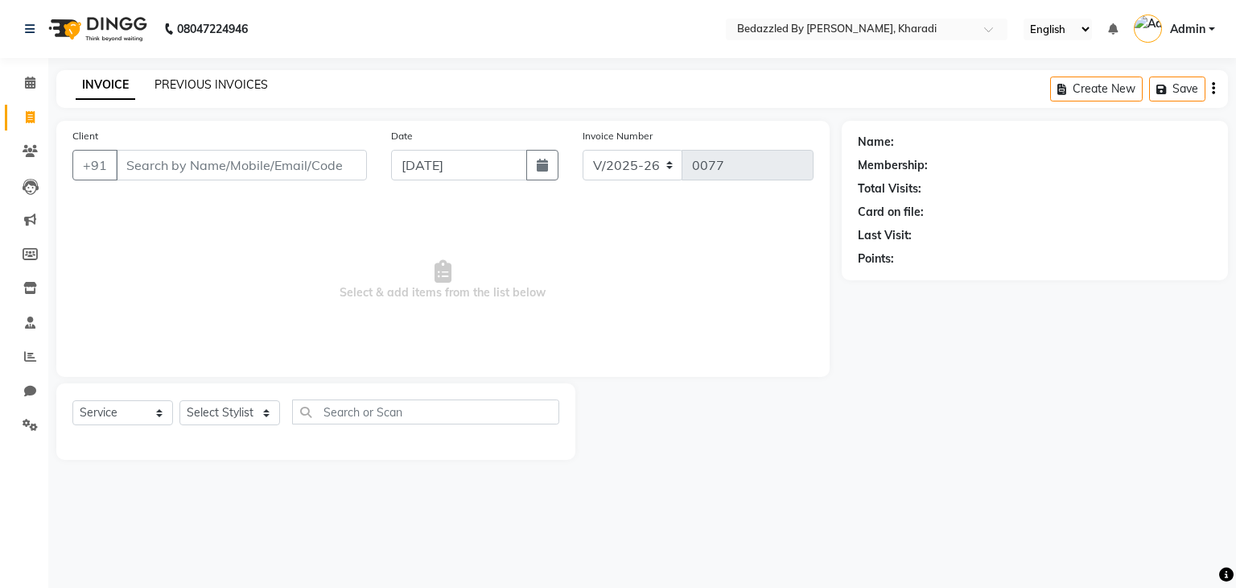
click at [258, 81] on link "PREVIOUS INVOICES" at bounding box center [211, 84] width 113 height 14
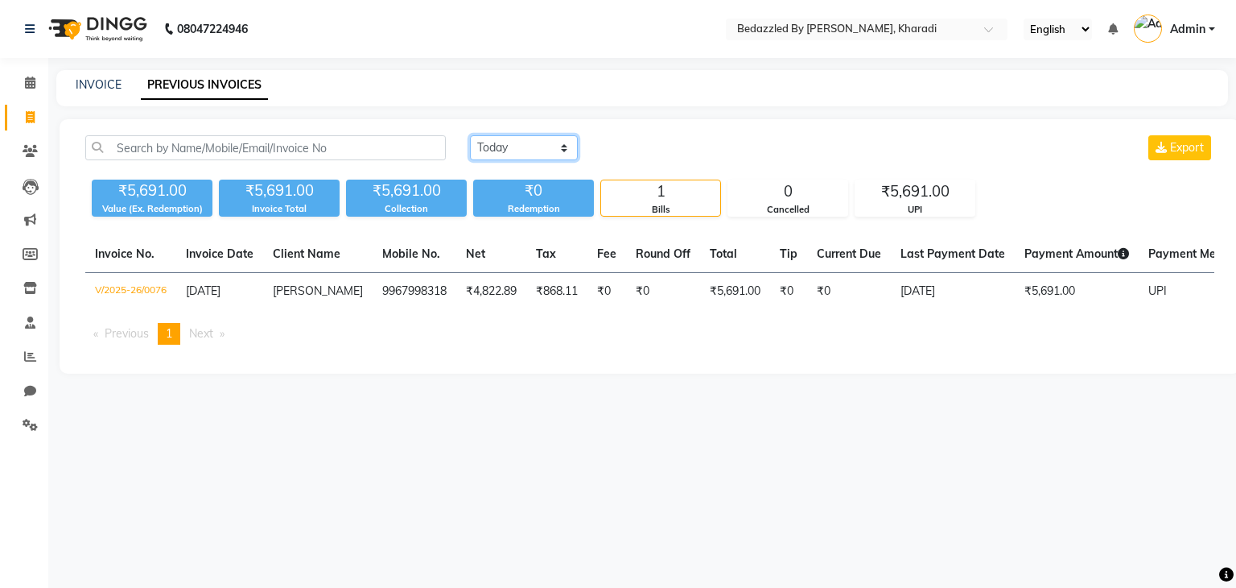
click at [554, 149] on select "Today Yesterday Custom Range" at bounding box center [524, 147] width 108 height 25
select select "range"
click at [470, 135] on select "Today Yesterday Custom Range" at bounding box center [524, 147] width 108 height 25
click at [679, 158] on input "03-09-2025" at bounding box center [655, 148] width 113 height 23
select select "9"
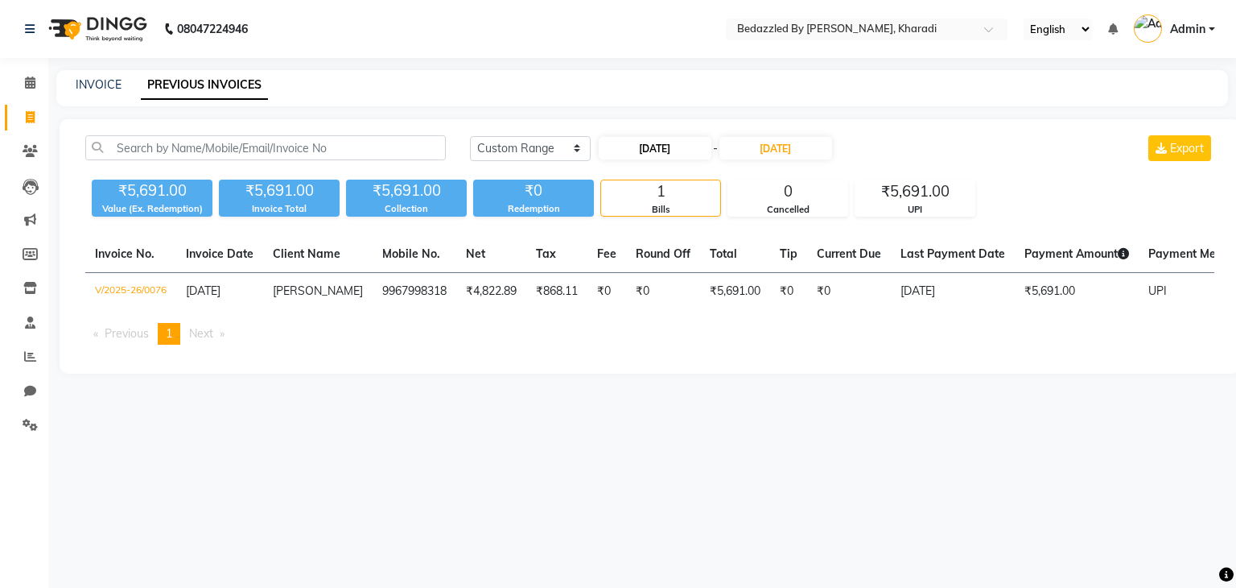
select select "2025"
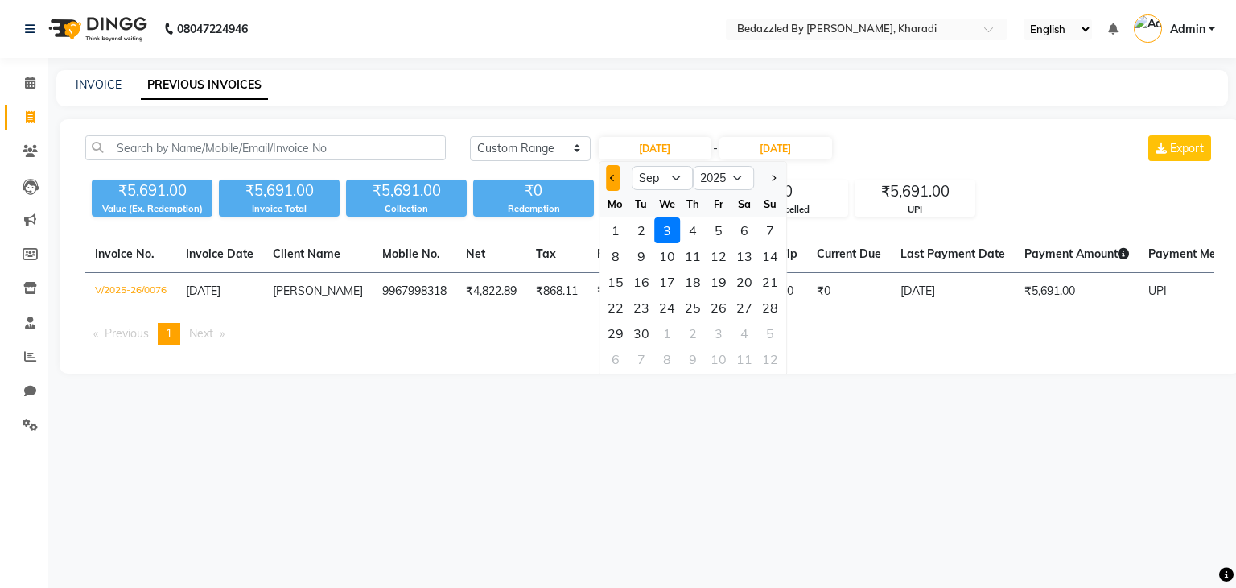
click at [608, 175] on button "Previous month" at bounding box center [613, 178] width 14 height 26
select select "8"
click at [718, 236] on div "1" at bounding box center [719, 230] width 26 height 26
type input "01-08-2025"
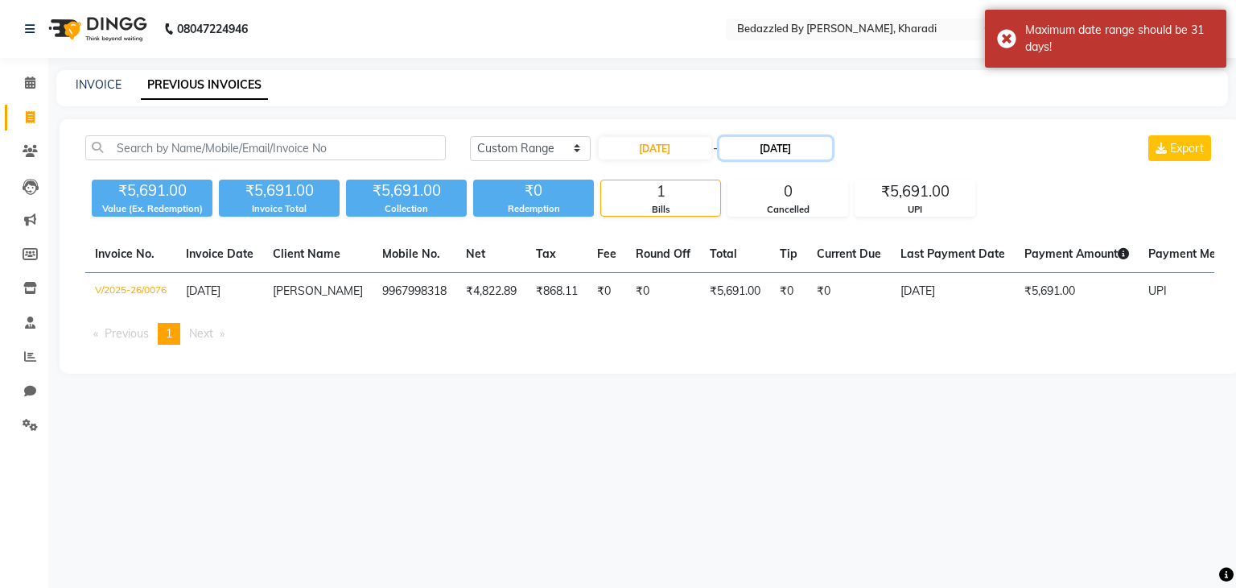
click at [786, 151] on input "03-09-2025" at bounding box center [776, 148] width 113 height 23
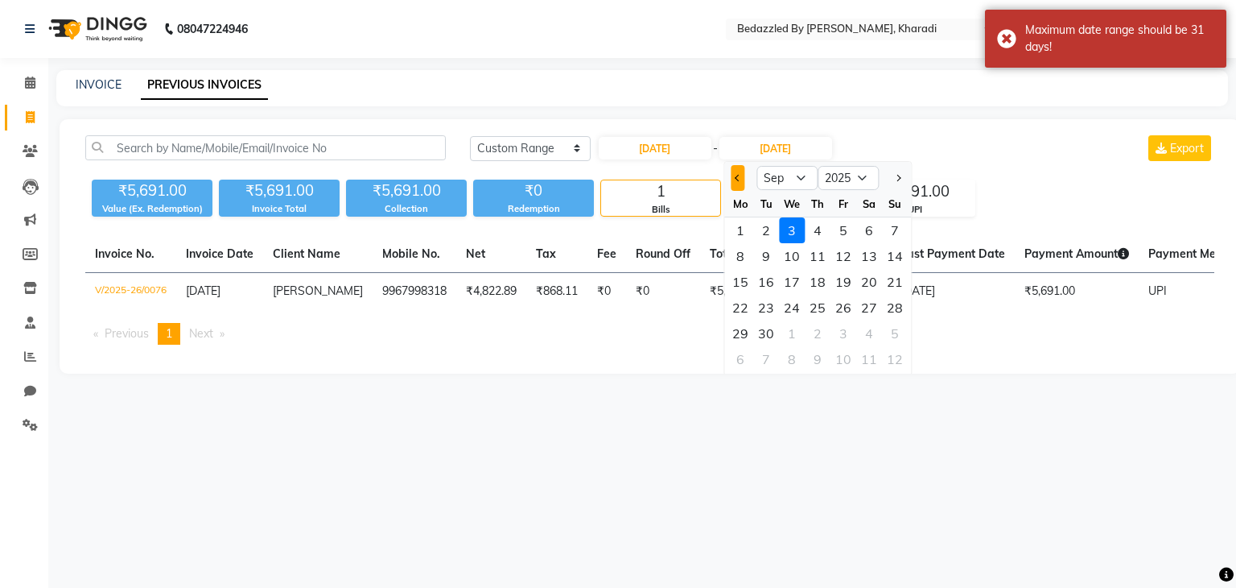
click at [736, 179] on span "Previous month" at bounding box center [738, 178] width 6 height 6
select select "8"
click at [898, 333] on div "31" at bounding box center [895, 333] width 26 height 26
type input "31-08-2025"
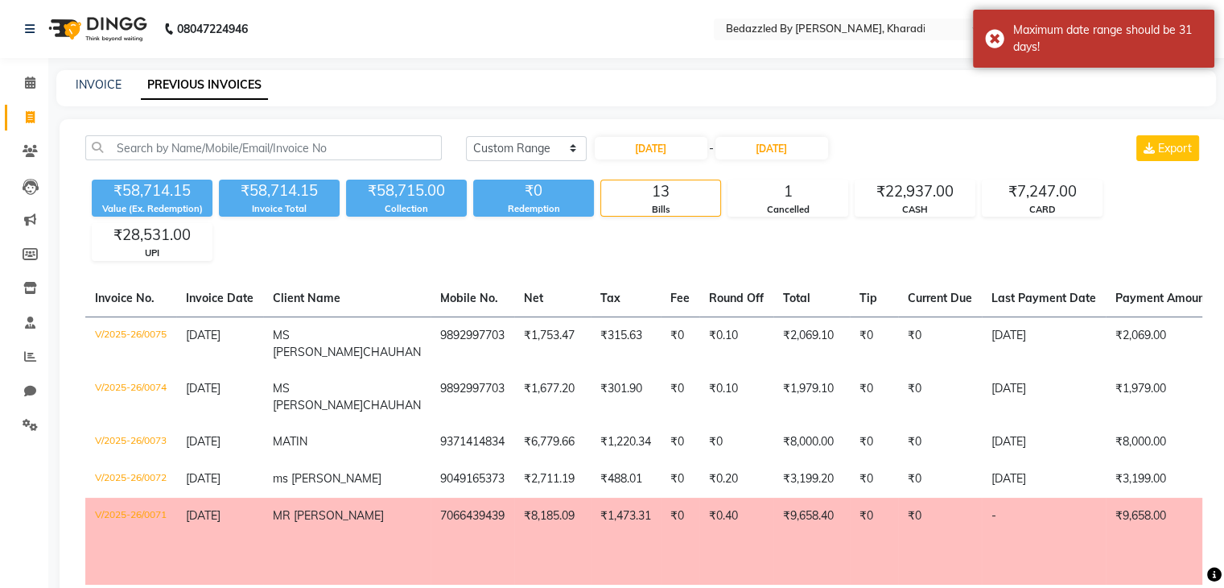
click at [328, 512] on span "MR [PERSON_NAME]" at bounding box center [328, 515] width 111 height 14
